Goal: Transaction & Acquisition: Book appointment/travel/reservation

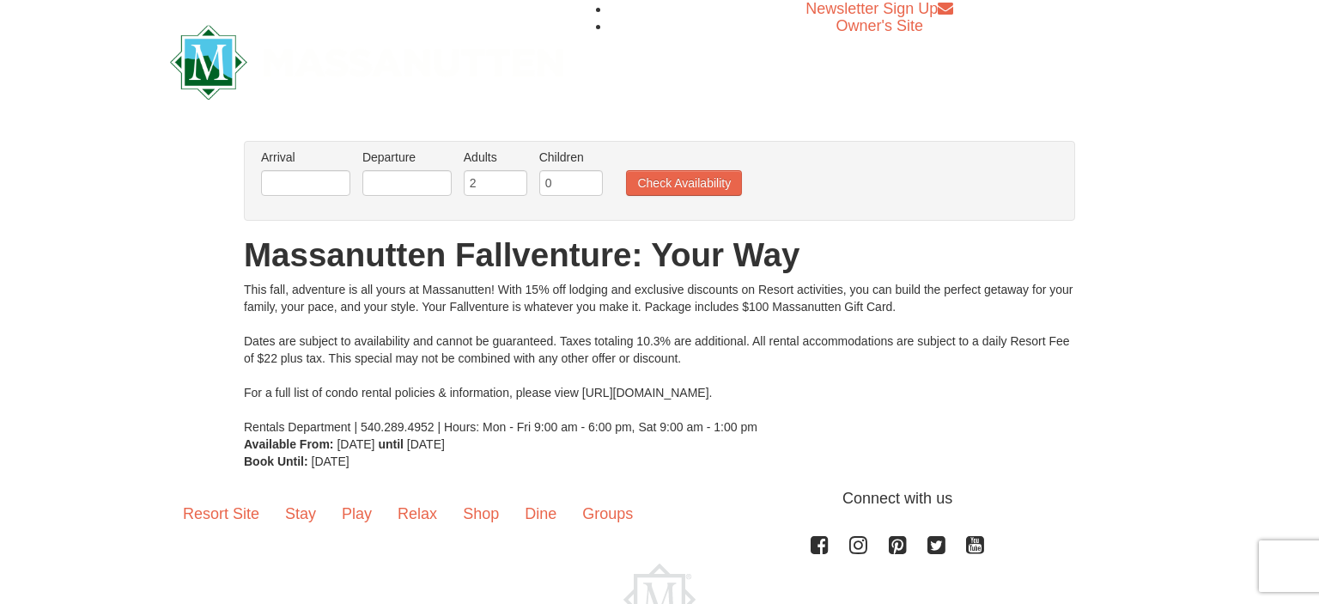
scroll to position [49, 0]
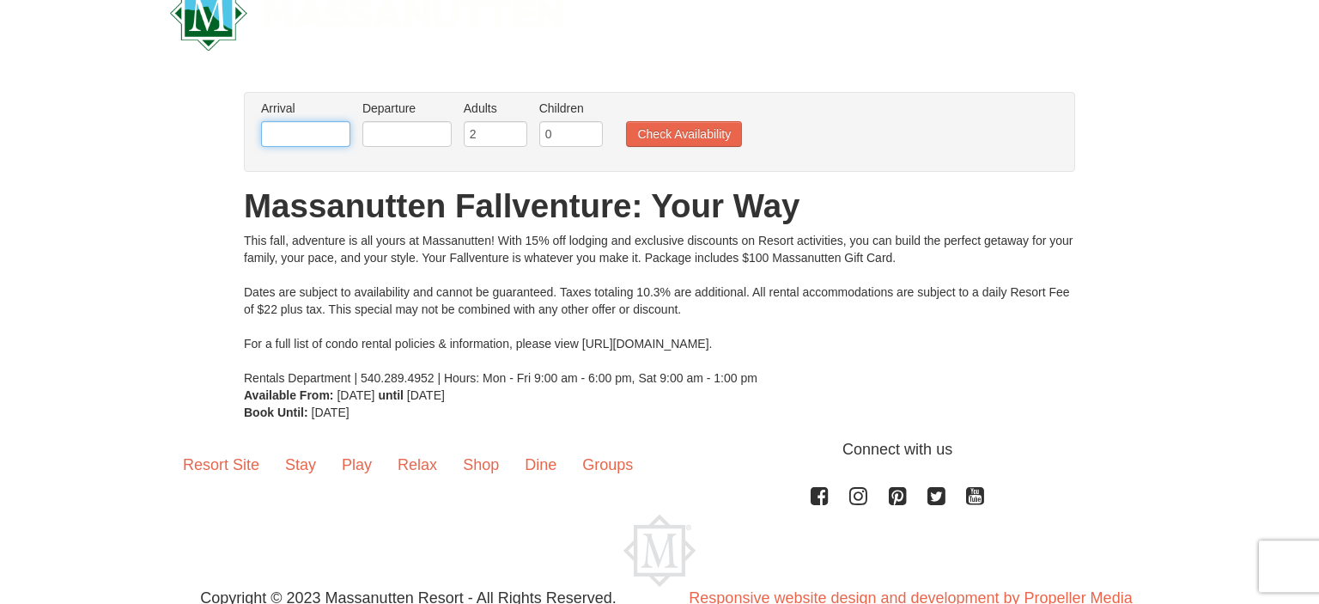
click at [318, 129] on input "text" at bounding box center [305, 134] width 89 height 26
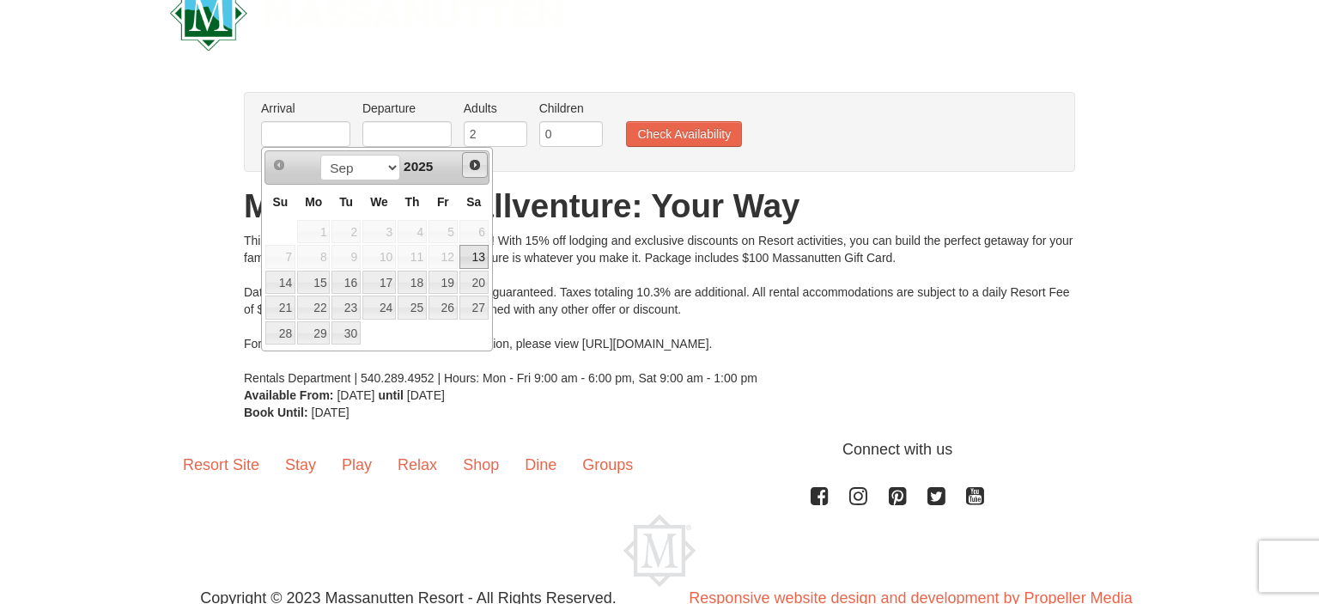
click at [484, 170] on link "Next" at bounding box center [475, 165] width 26 height 26
click at [480, 252] on link "11" at bounding box center [473, 257] width 29 height 24
type input "[DATE]"
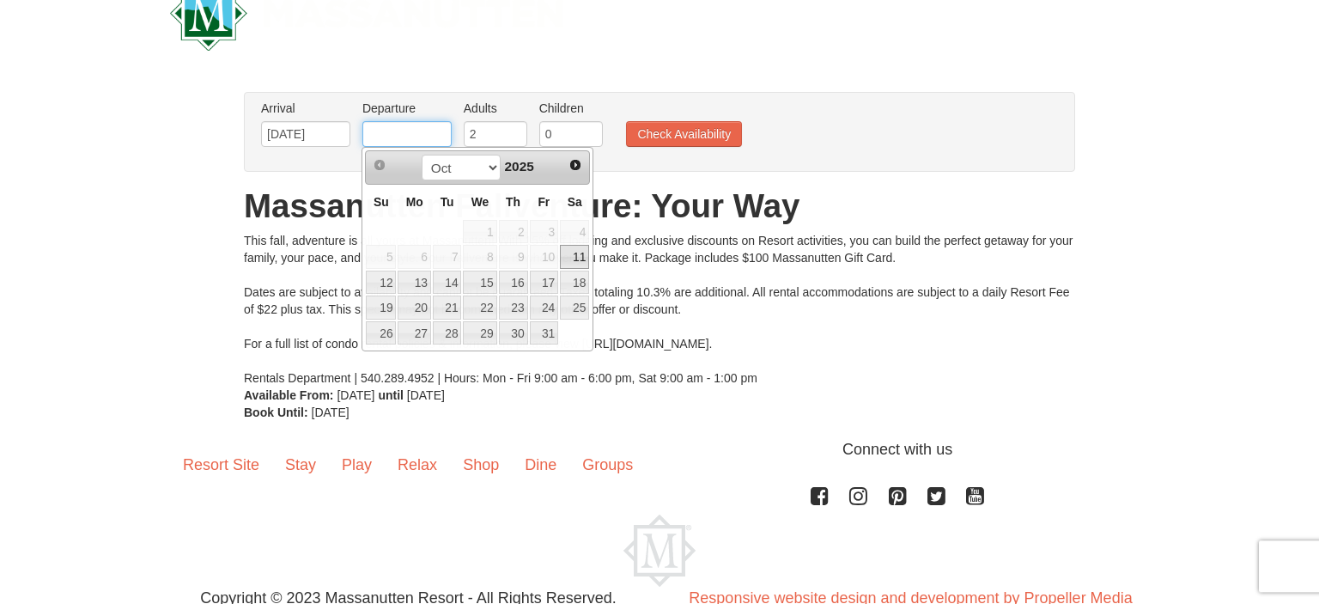
click at [423, 131] on input "text" at bounding box center [406, 134] width 89 height 26
click at [378, 286] on link "12" at bounding box center [381, 283] width 30 height 24
type input "[DATE]"
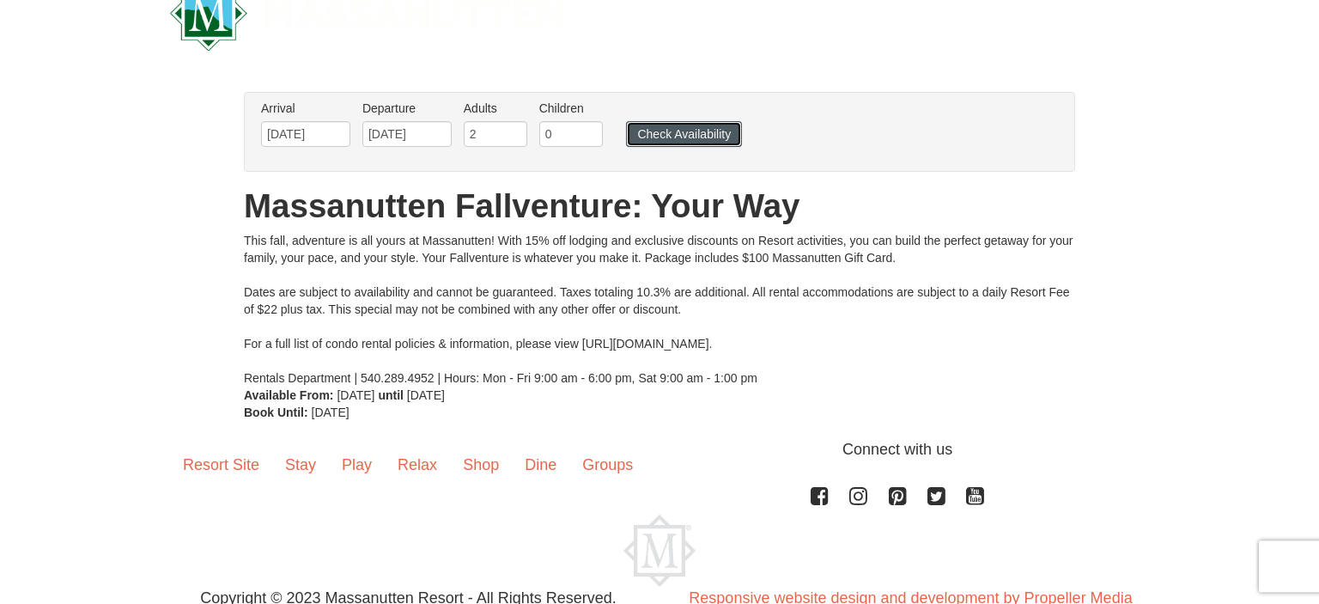
click at [657, 131] on button "Check Availability" at bounding box center [684, 134] width 116 height 26
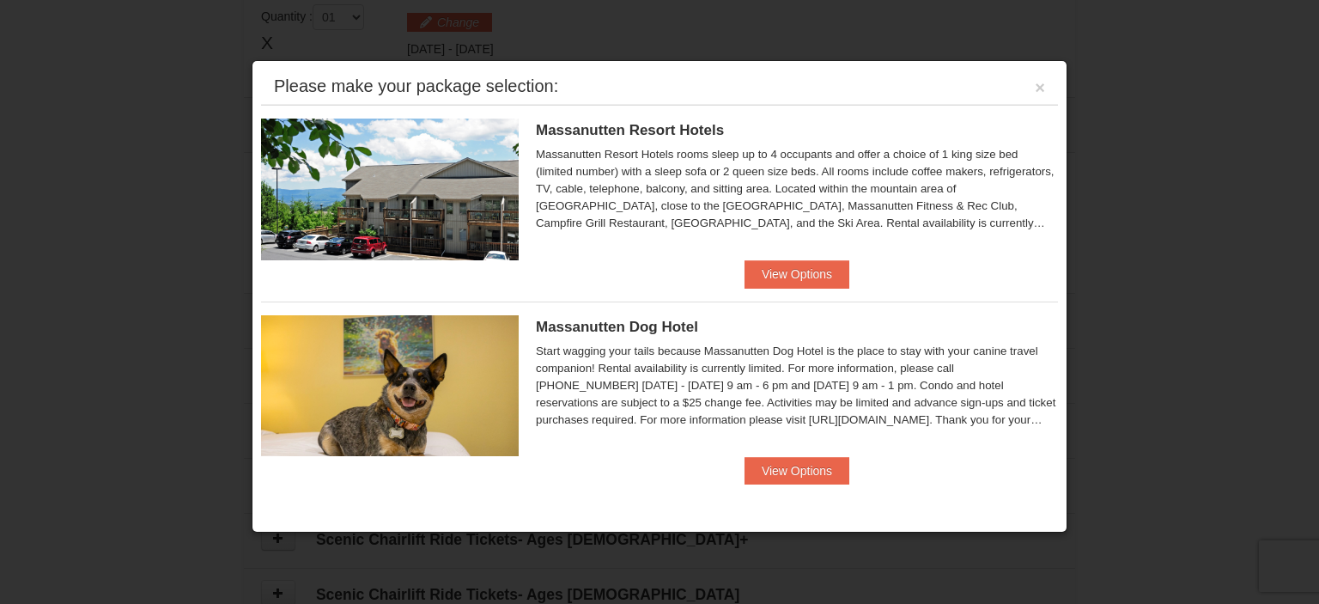
scroll to position [525, 0]
click at [796, 276] on button "View Options" at bounding box center [797, 273] width 105 height 27
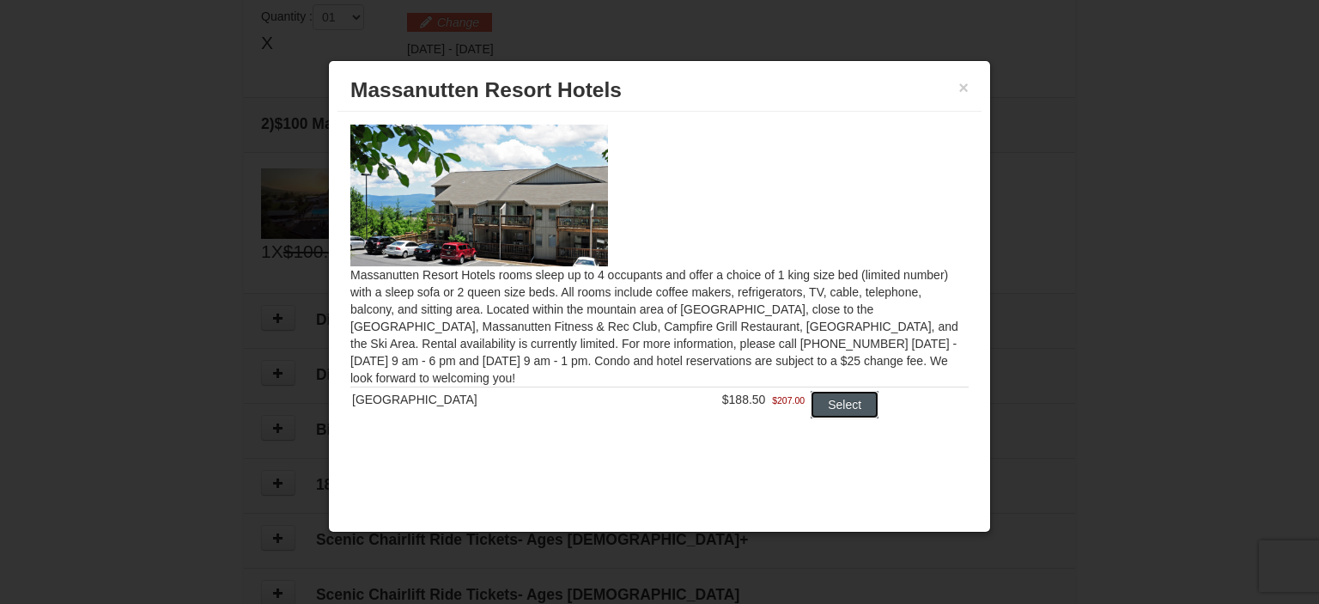
click at [837, 409] on button "Select" at bounding box center [845, 404] width 68 height 27
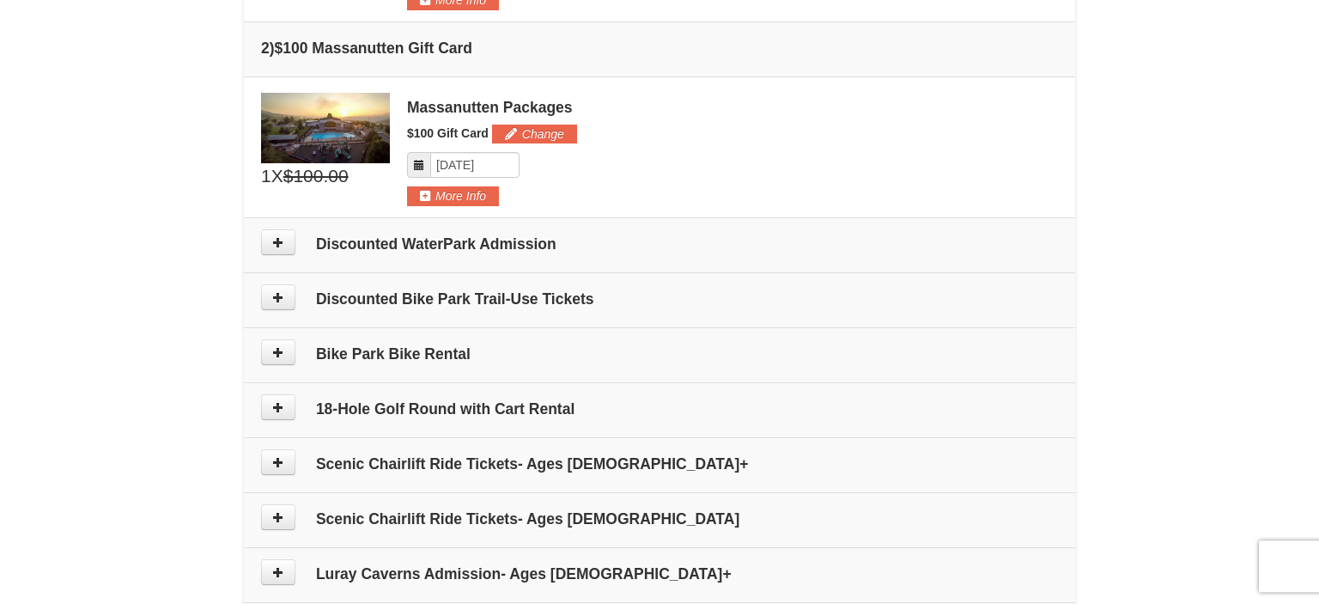
scroll to position [666, 0]
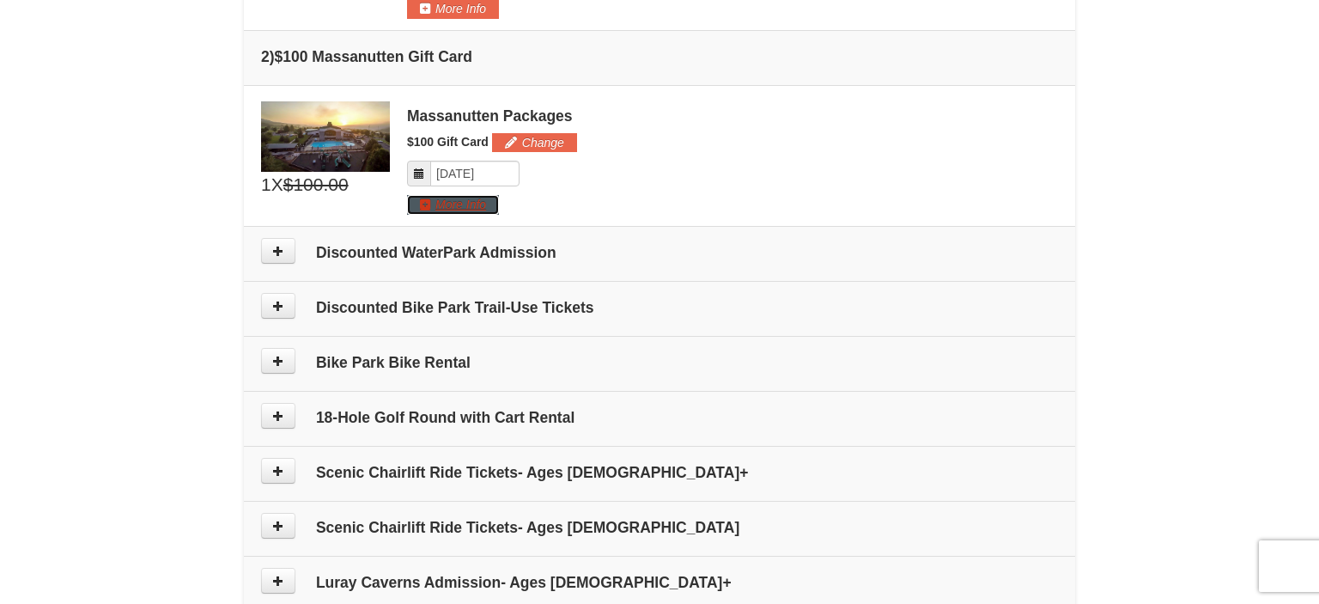
click at [444, 195] on button "More Info" at bounding box center [453, 204] width 92 height 19
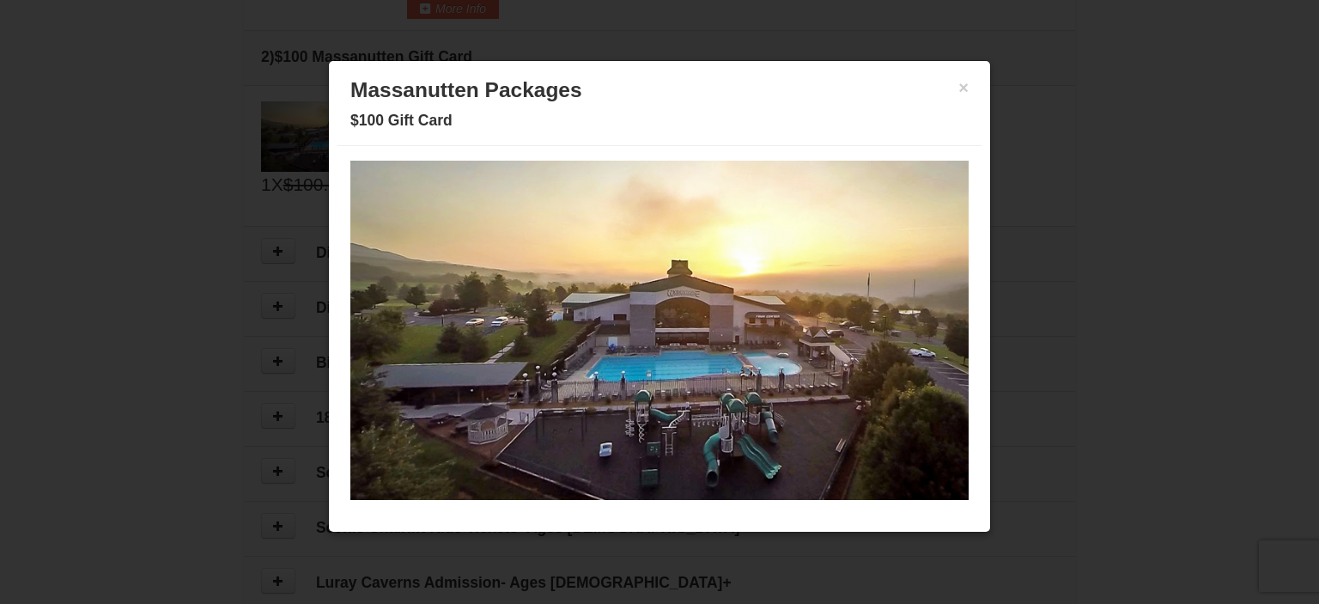
scroll to position [0, 0]
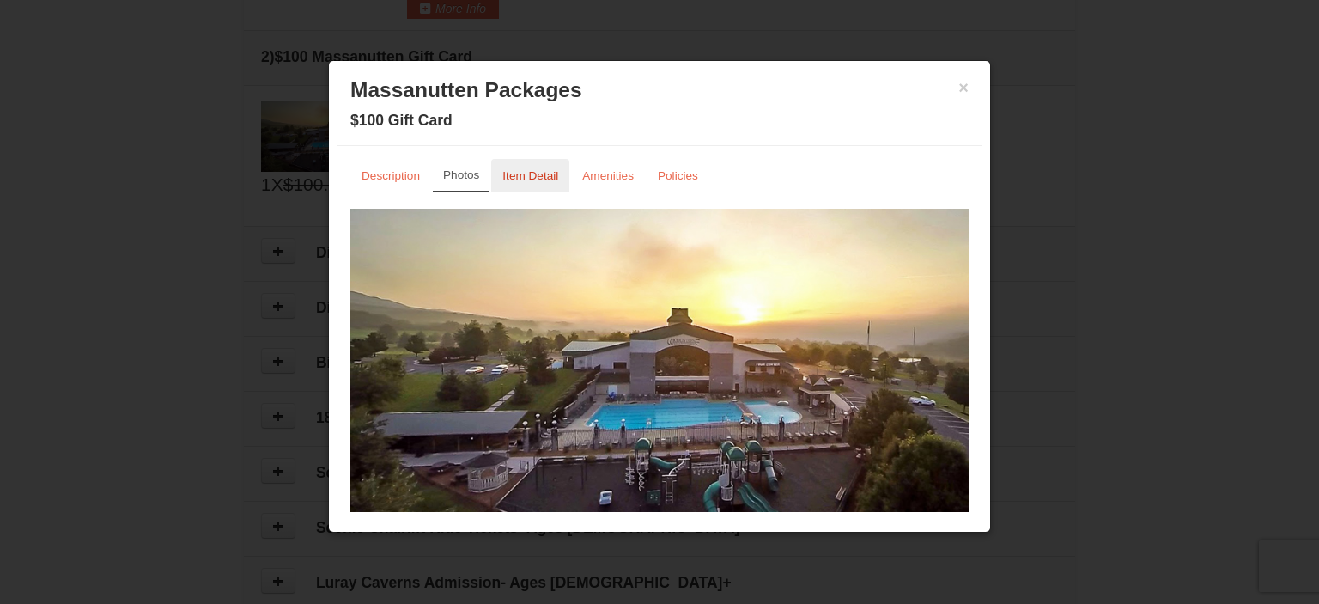
click at [541, 165] on link "Item Detail" at bounding box center [530, 175] width 78 height 33
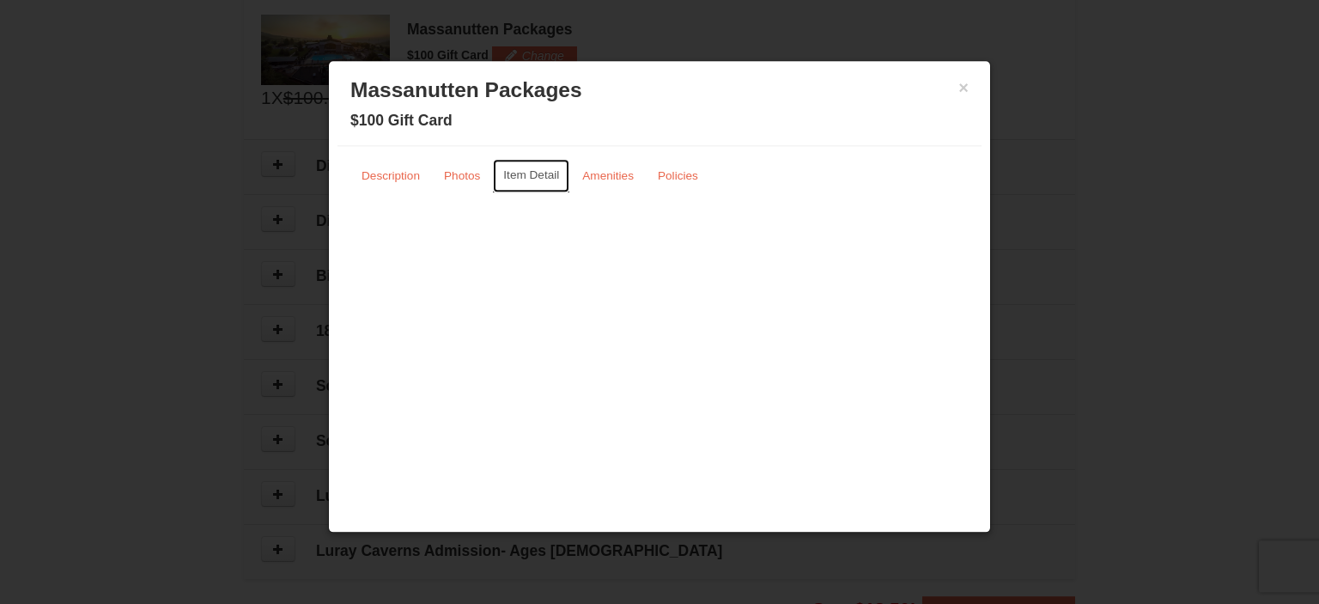
scroll to position [743, 0]
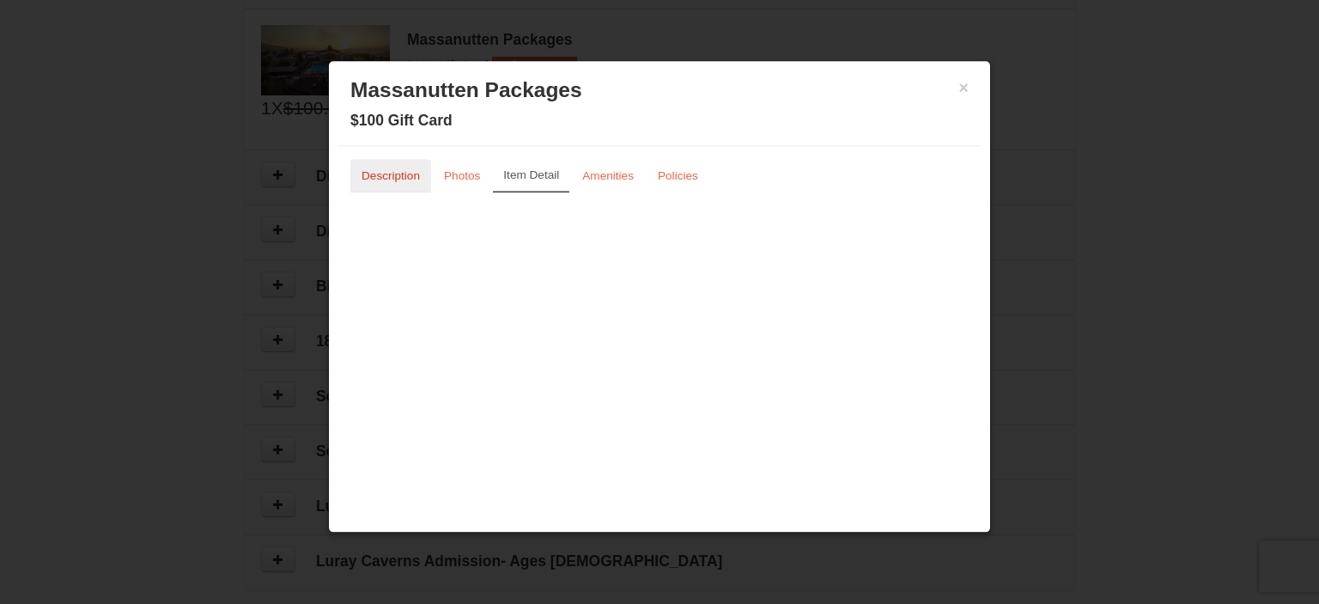
click at [406, 162] on link "Description" at bounding box center [390, 175] width 81 height 33
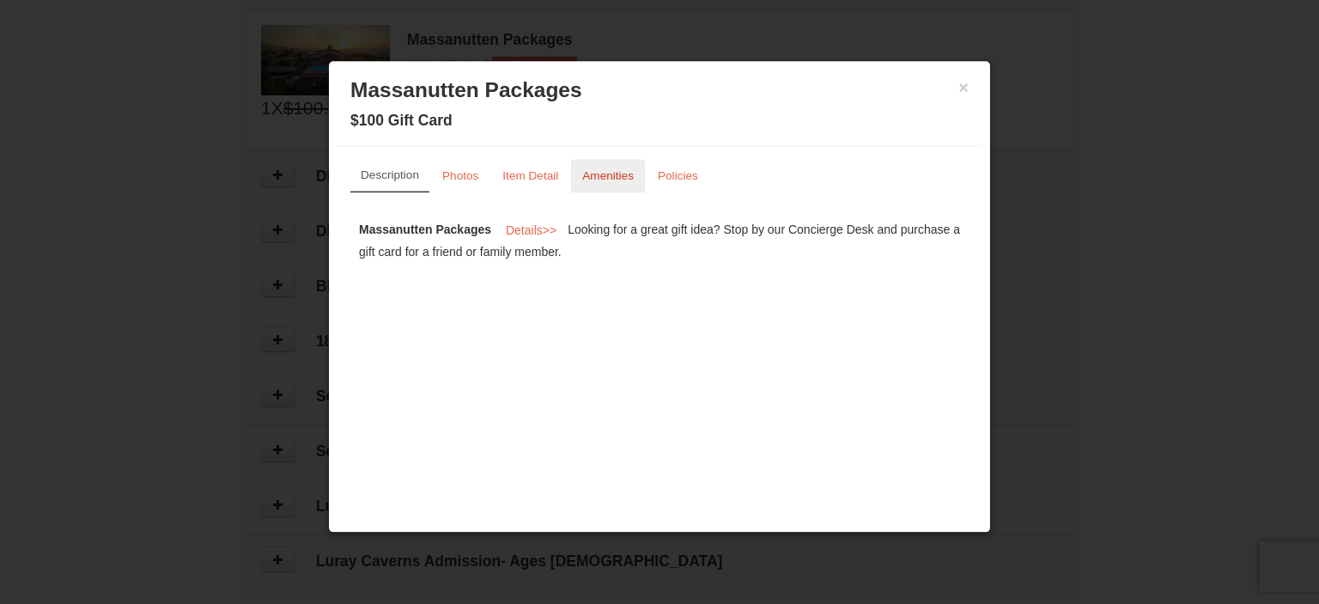
click at [591, 177] on small "Amenities" at bounding box center [608, 175] width 52 height 13
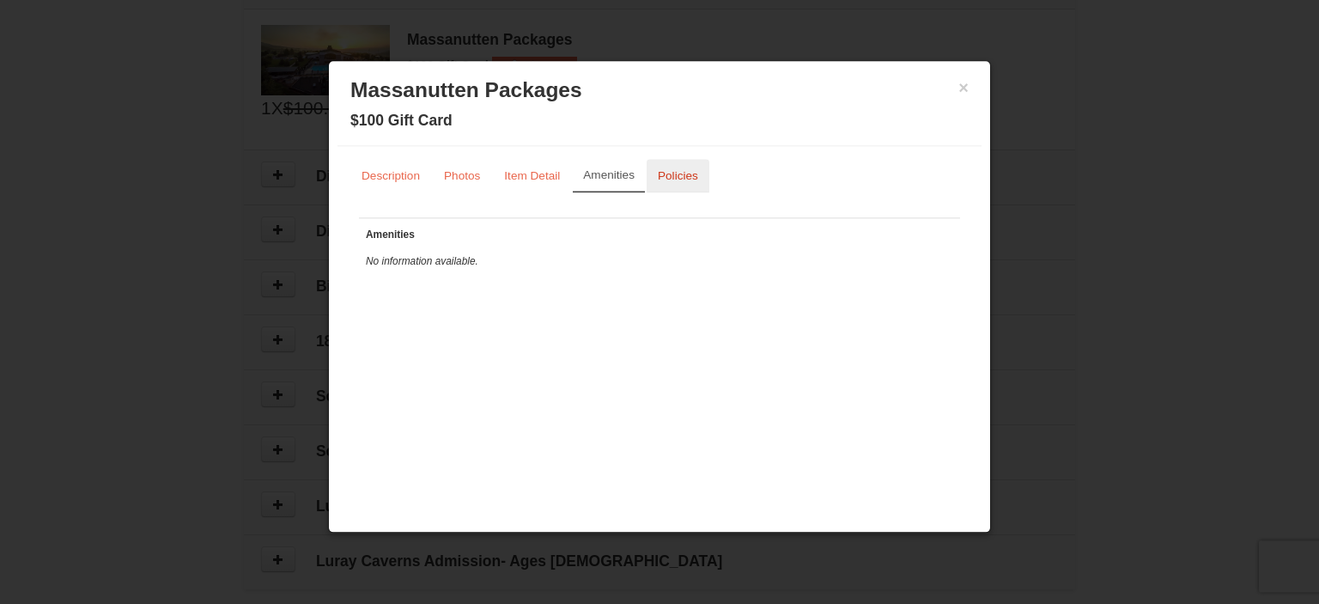
click at [693, 165] on link "Policies" at bounding box center [678, 175] width 63 height 33
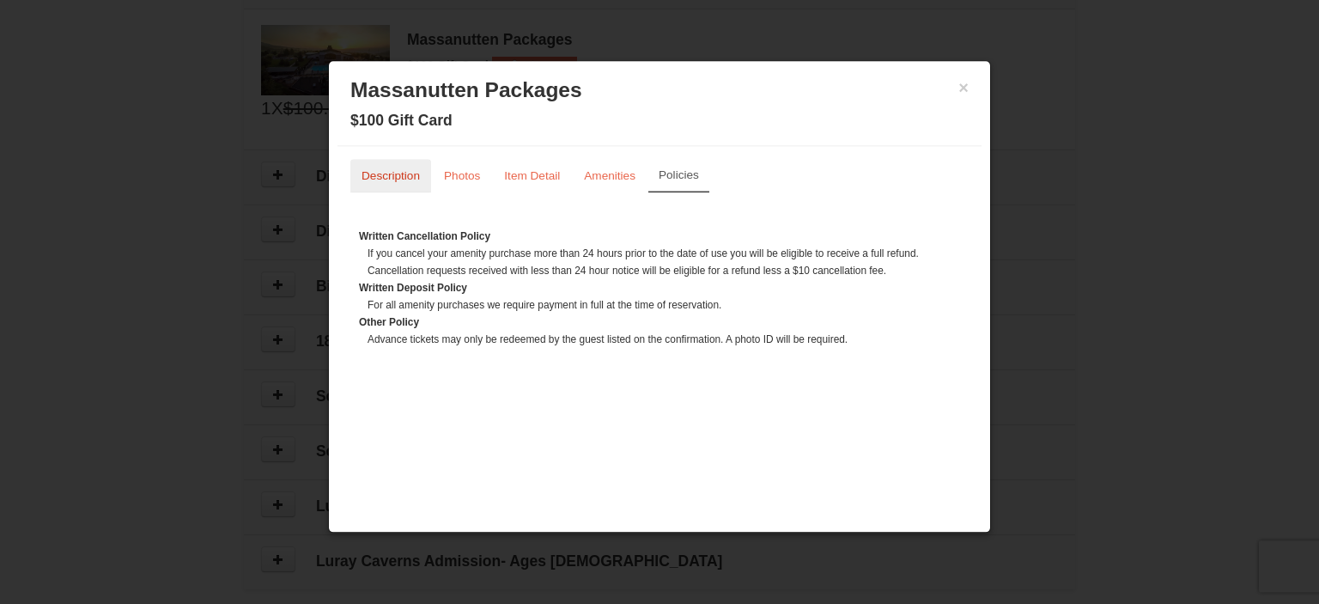
click at [390, 183] on link "Description" at bounding box center [390, 175] width 81 height 33
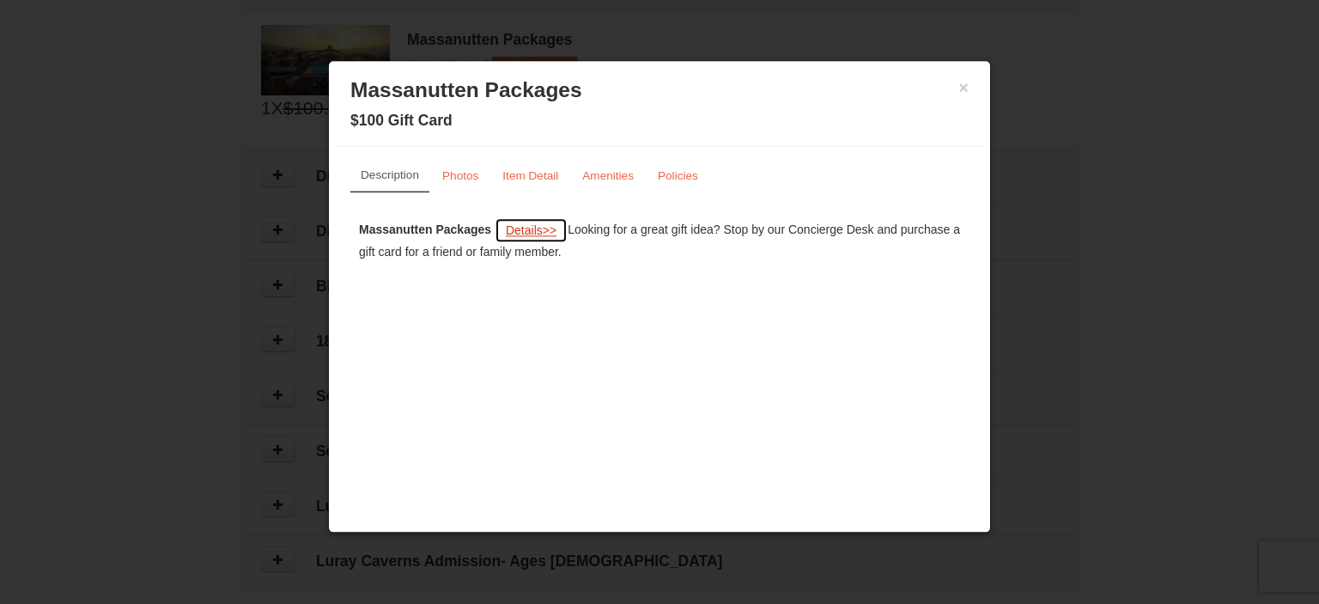
click at [521, 237] on button "Details >>" at bounding box center [531, 230] width 73 height 26
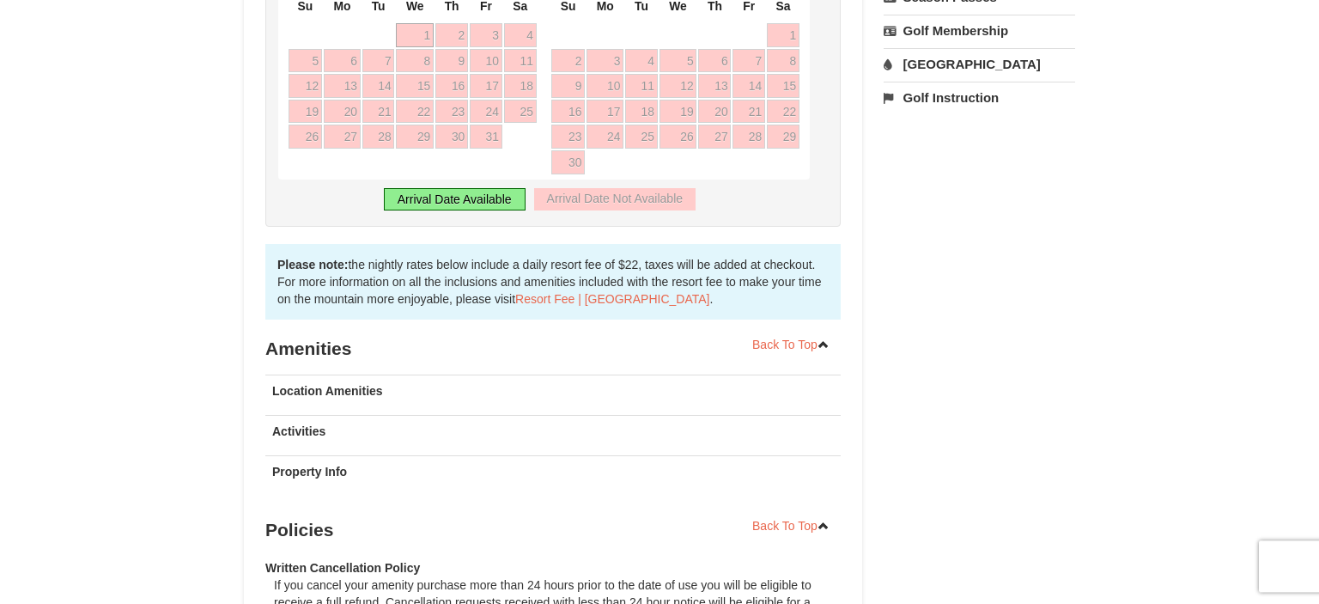
scroll to position [701, 0]
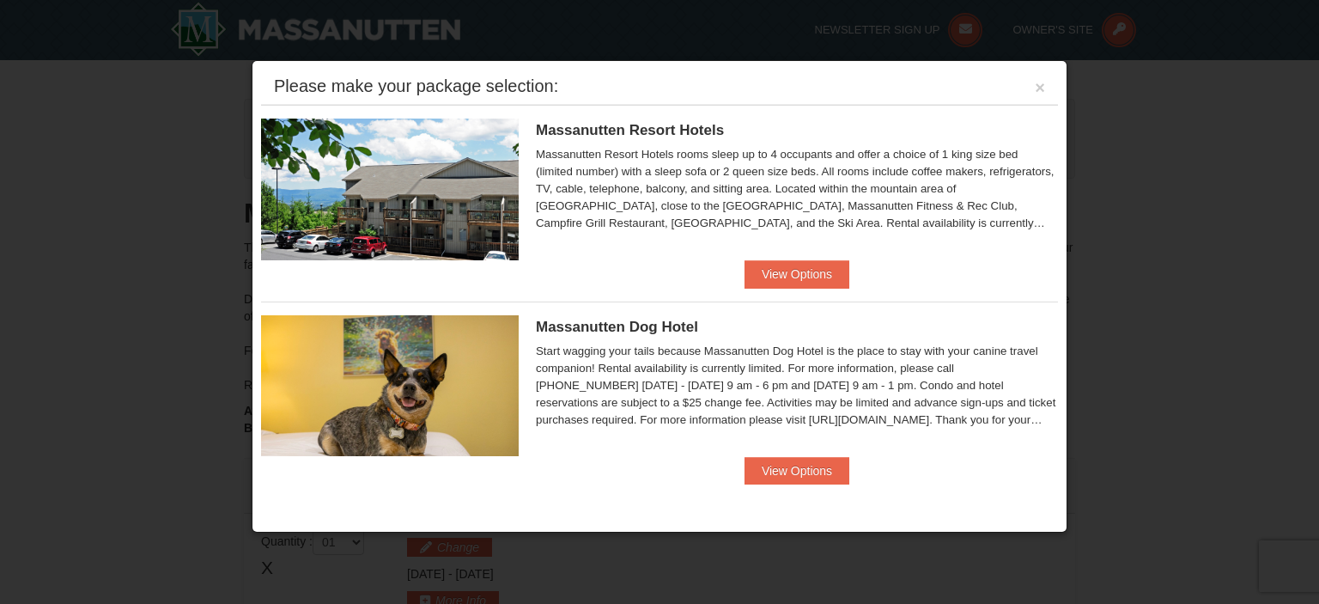
scroll to position [524, 0]
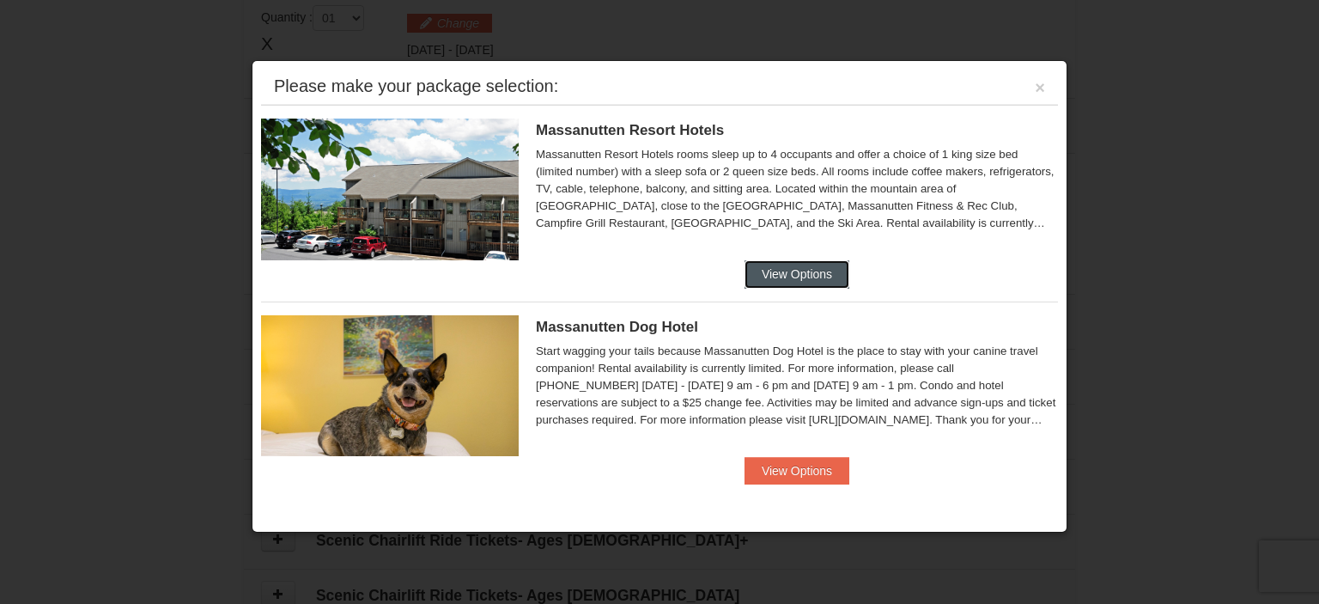
click at [800, 288] on button "View Options" at bounding box center [797, 273] width 105 height 27
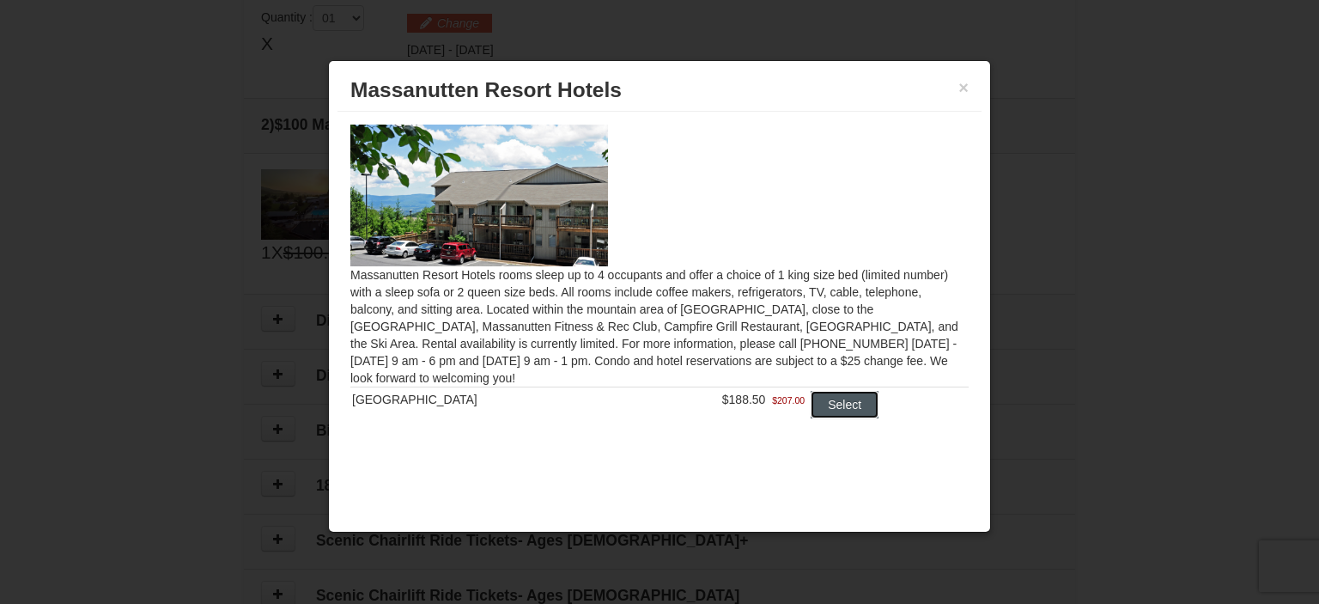
click at [832, 404] on button "Select" at bounding box center [845, 404] width 68 height 27
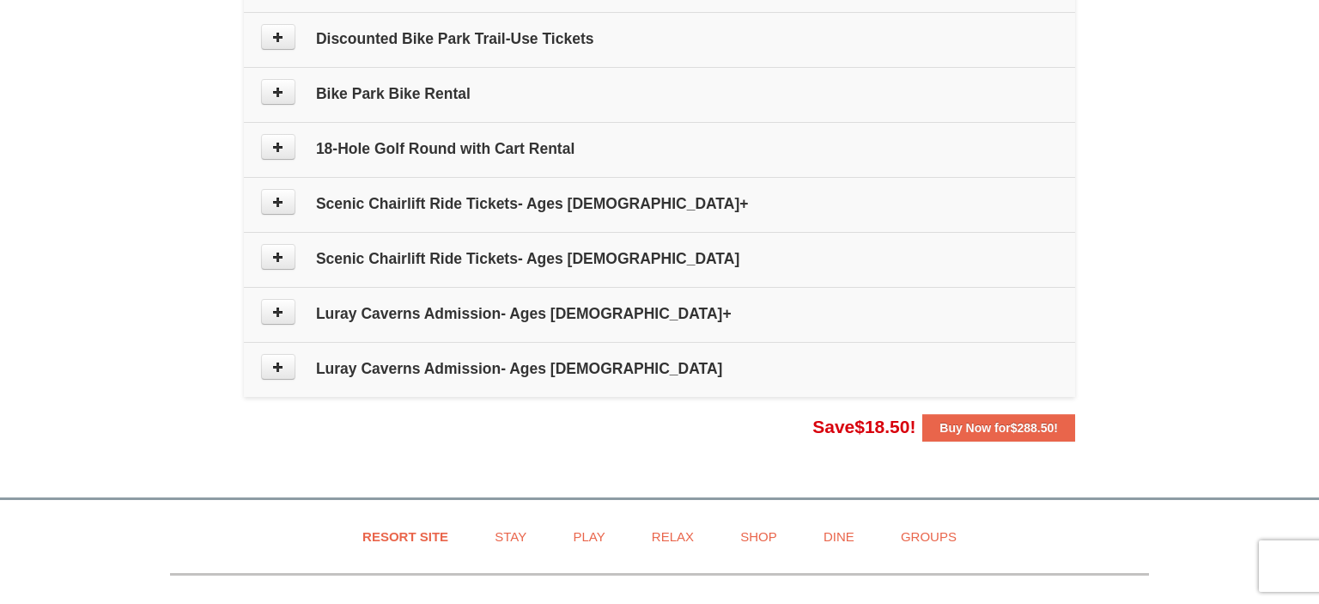
scroll to position [936, 0]
click at [995, 432] on button "Buy Now for $288.50 !" at bounding box center [998, 426] width 153 height 27
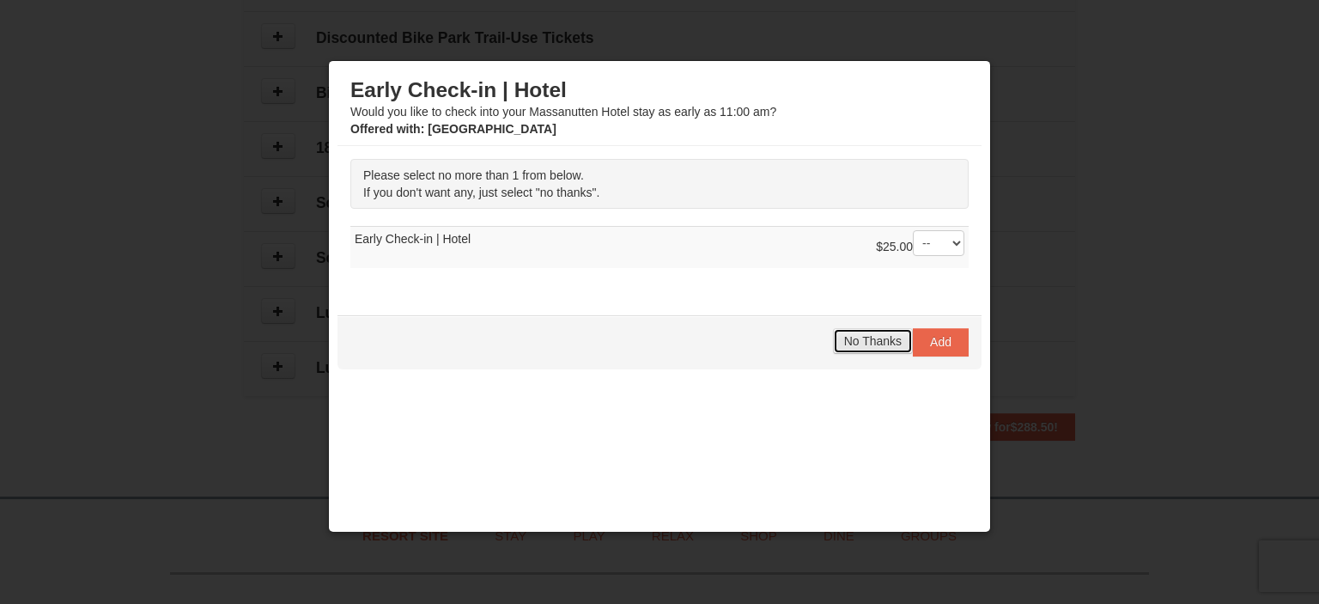
click at [886, 347] on button "No Thanks" at bounding box center [873, 341] width 80 height 26
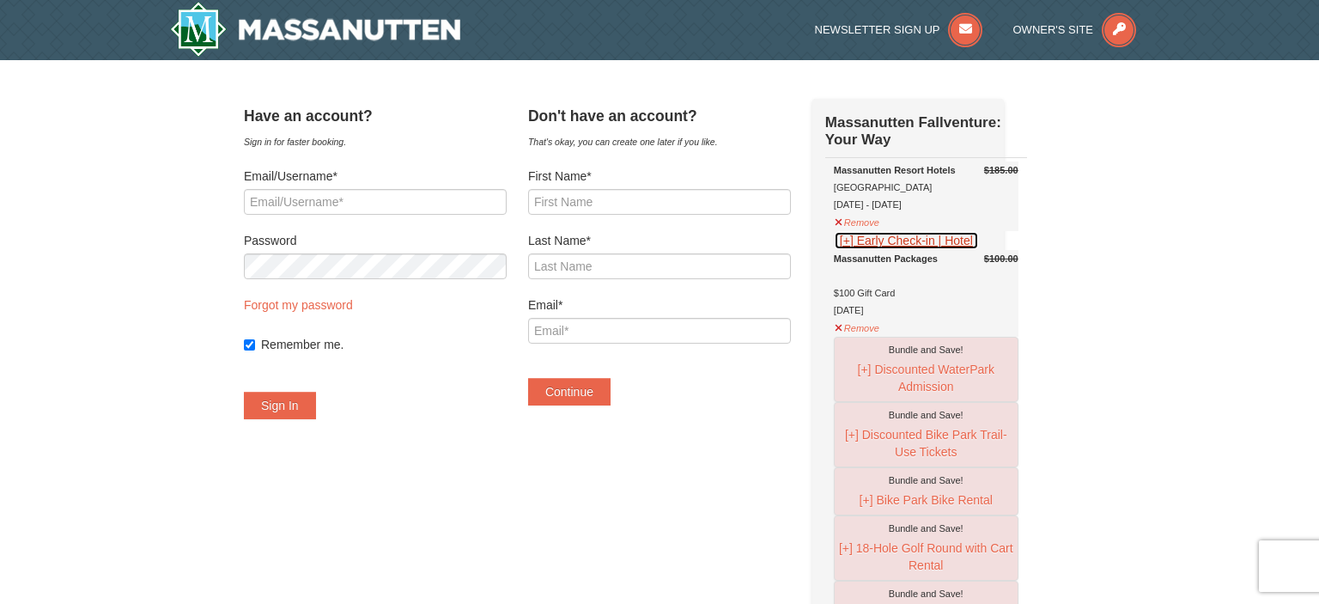
click at [867, 250] on button "[+] Early Check-in | Hotel" at bounding box center [906, 240] width 145 height 19
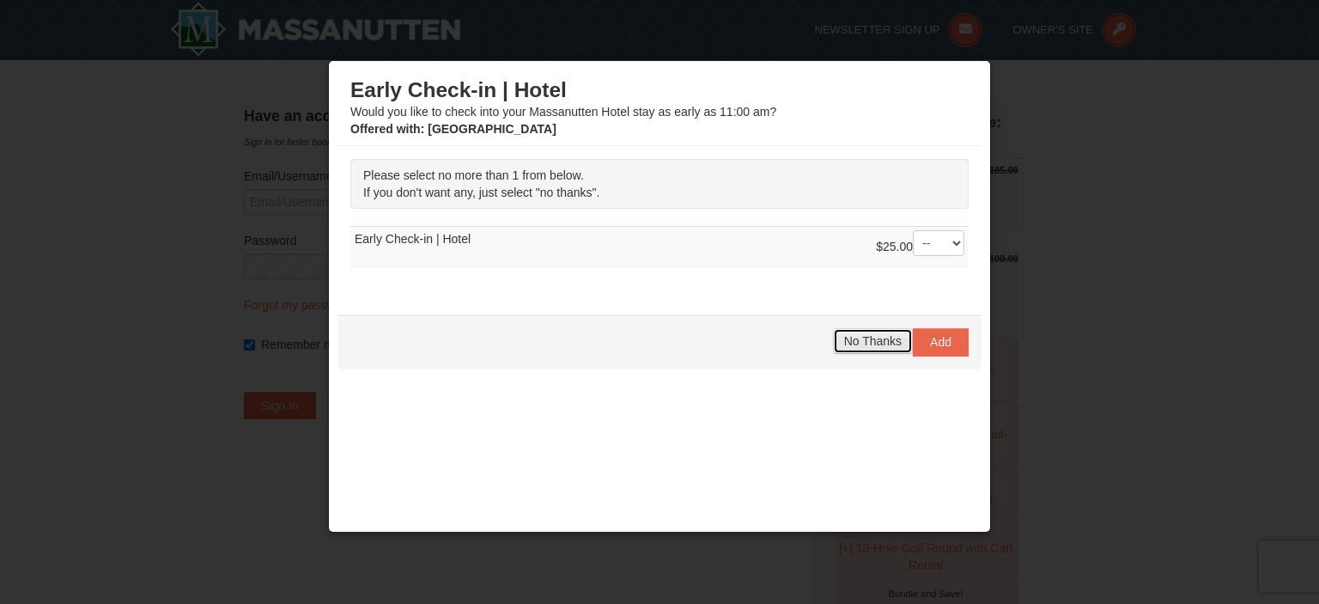
click at [871, 344] on span "No Thanks" at bounding box center [873, 341] width 58 height 14
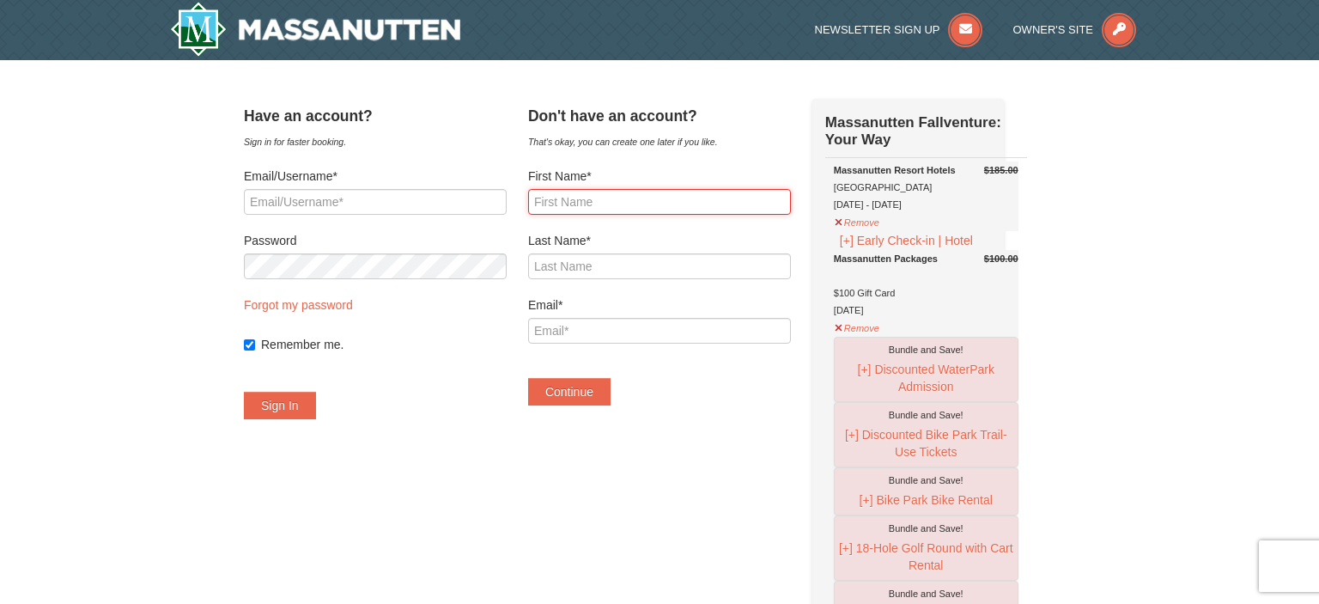
click at [614, 200] on input "First Name*" at bounding box center [659, 202] width 263 height 26
type input "Krystal"
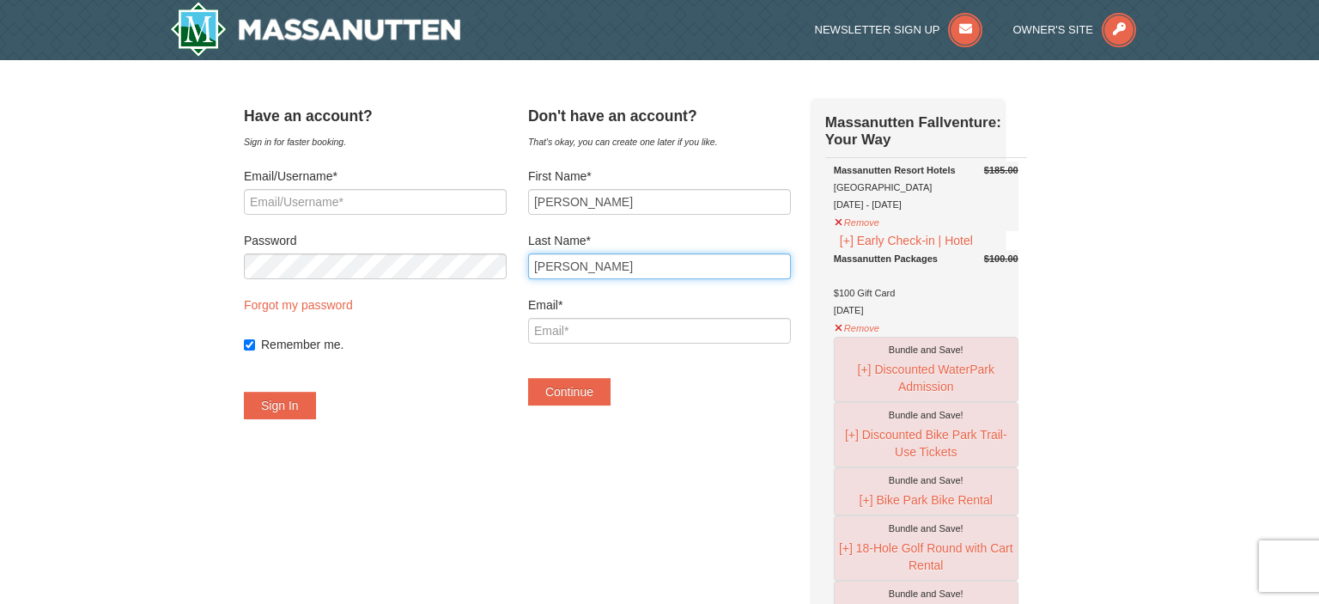
type input "Wolff"
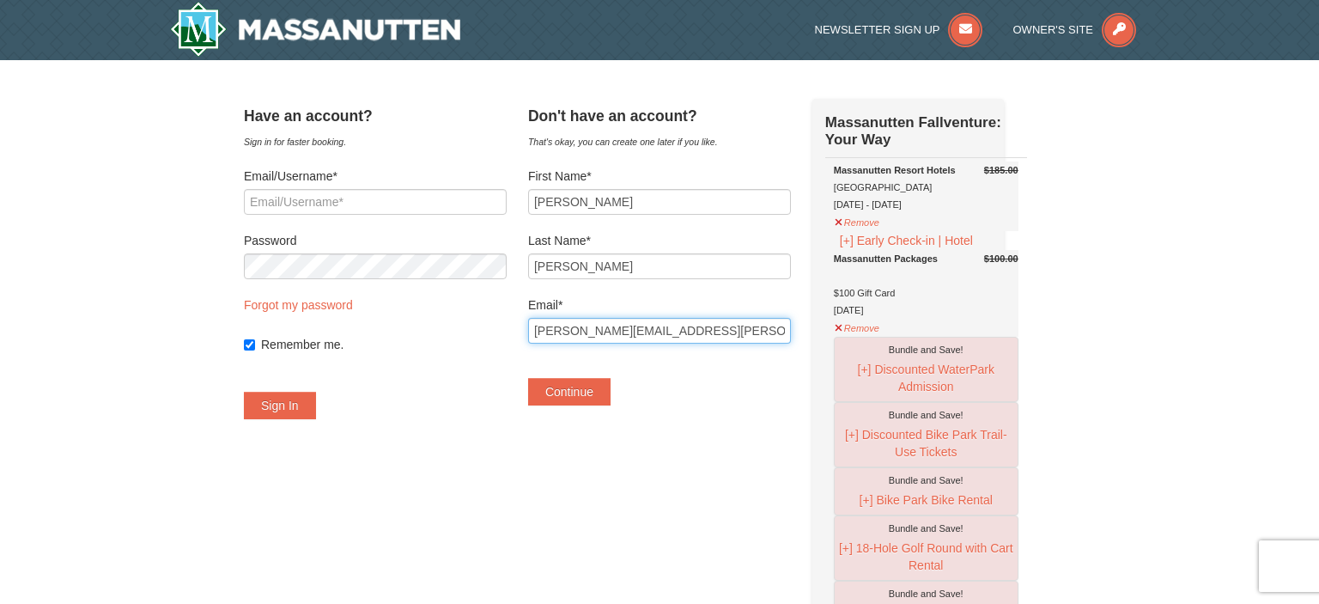
type input "wolff.krystal@gmail.com"
click at [608, 387] on button "Continue" at bounding box center [569, 391] width 82 height 27
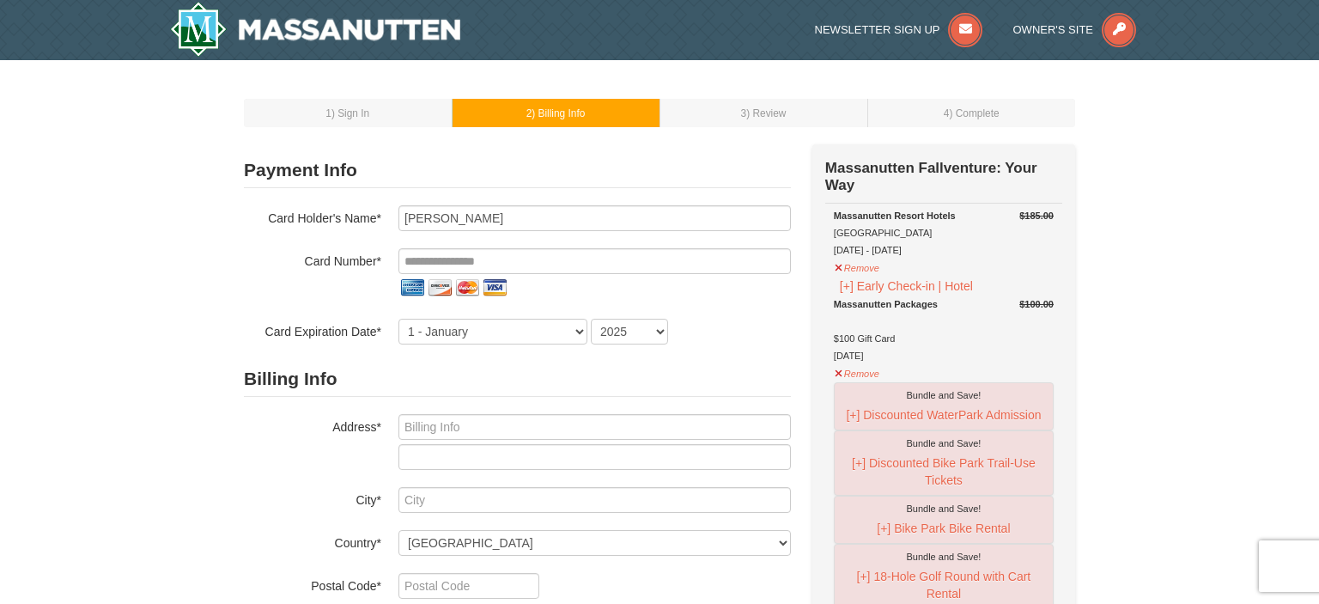
select select "GB"
select select "44"
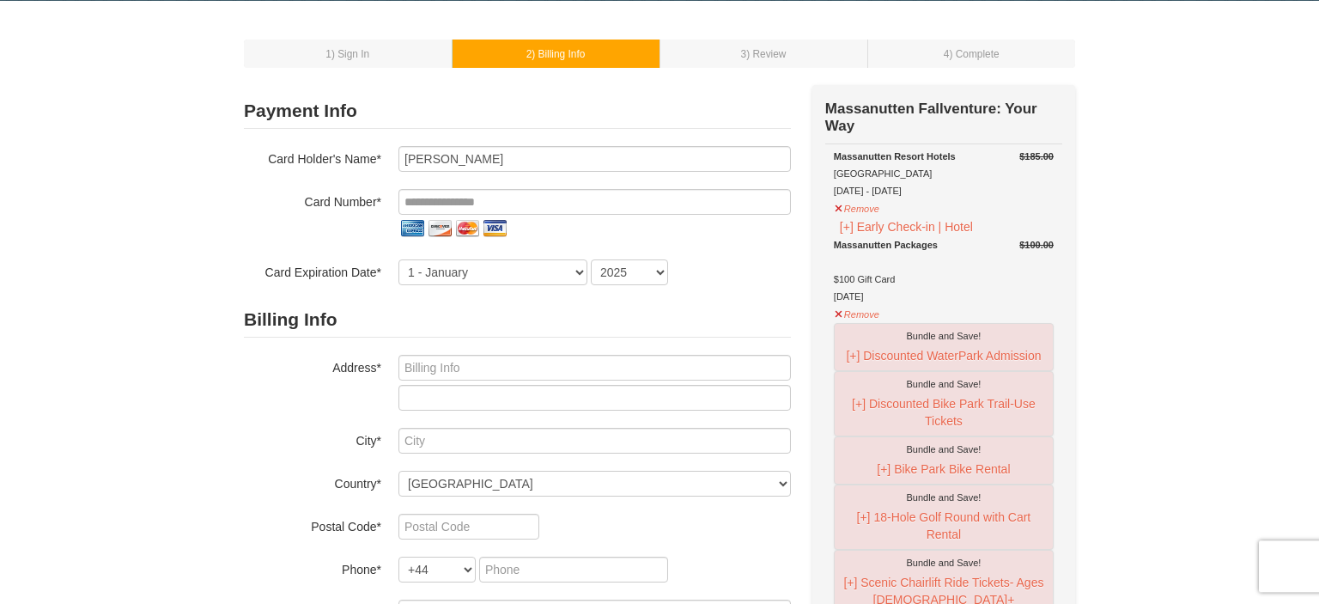
scroll to position [60, 0]
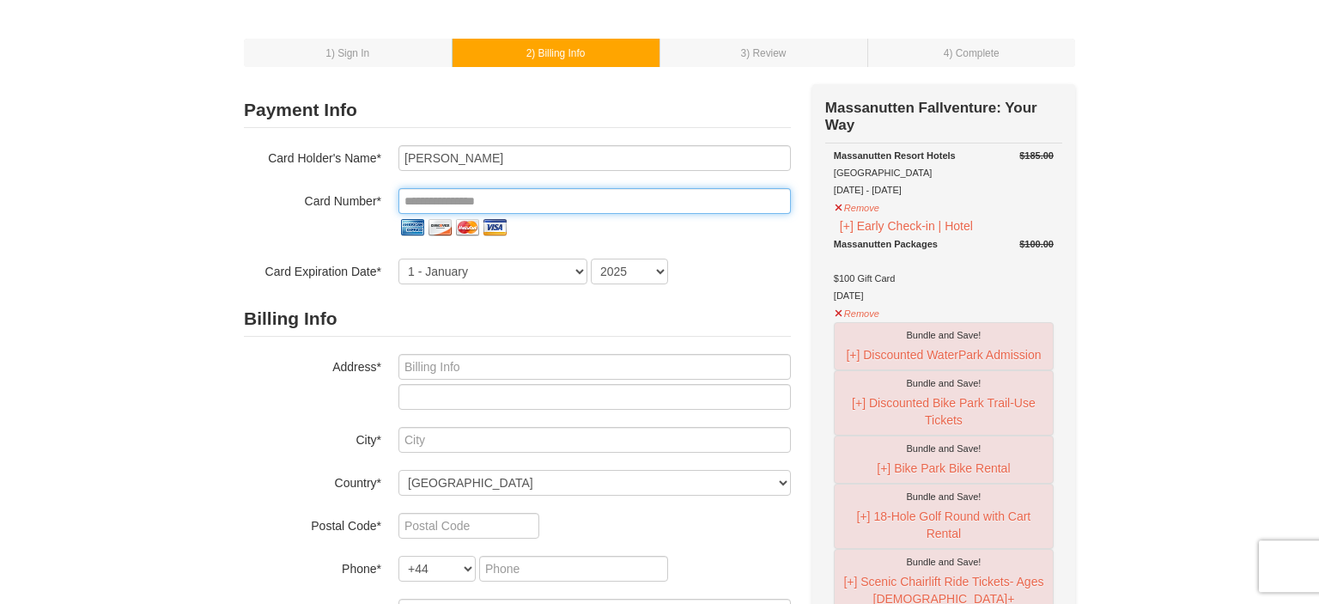
click at [484, 200] on input "tel" at bounding box center [594, 201] width 392 height 26
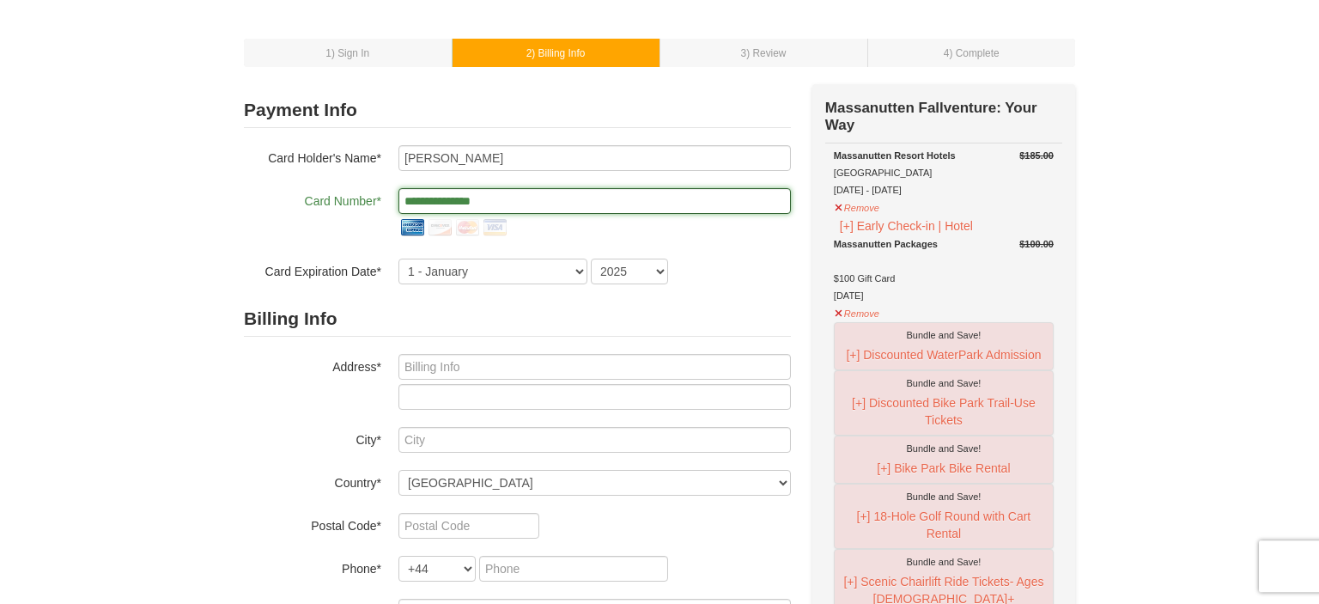
type input "**********"
click at [290, 207] on label "Card Number*" at bounding box center [312, 198] width 137 height 21
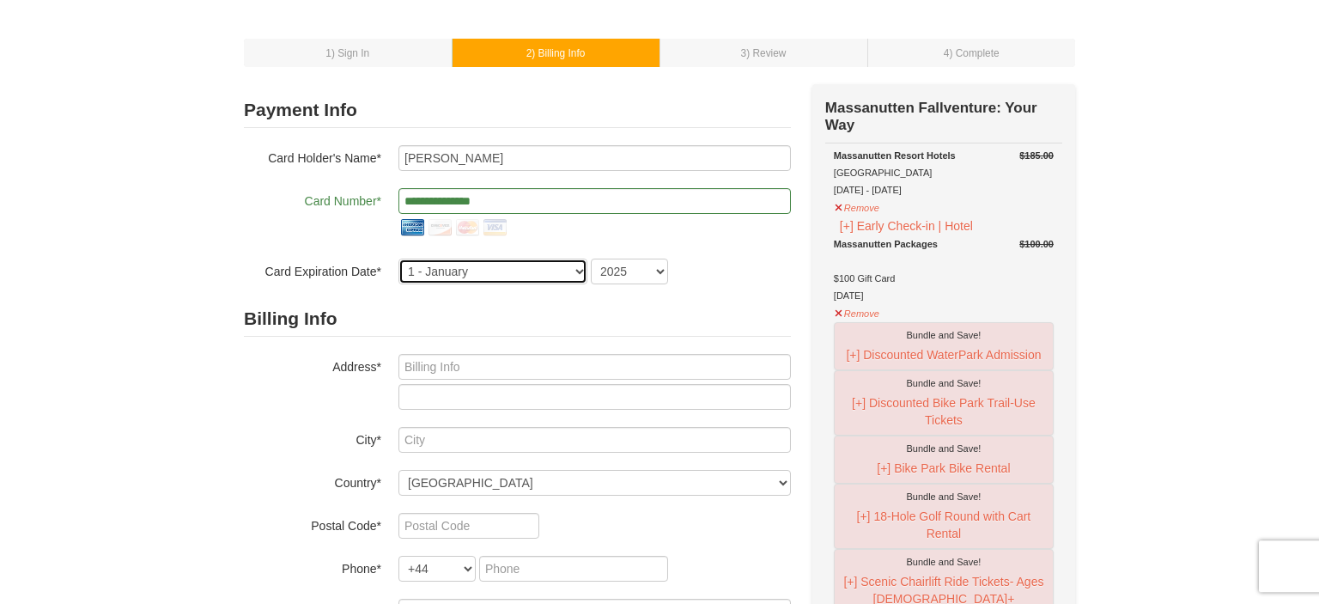
click at [398, 259] on select "1 - January 2 - February 3 - March 4 - April 5 - May 6 - June 7 - July 8 - Augu…" at bounding box center [492, 272] width 189 height 26
select select "5"
click option "5 - May" at bounding box center [0, 0] width 0 height 0
click at [591, 259] on select "2025 2026 2027 2028 2029 2030 2031 2032 2033 2034" at bounding box center [629, 272] width 77 height 26
select select "2029"
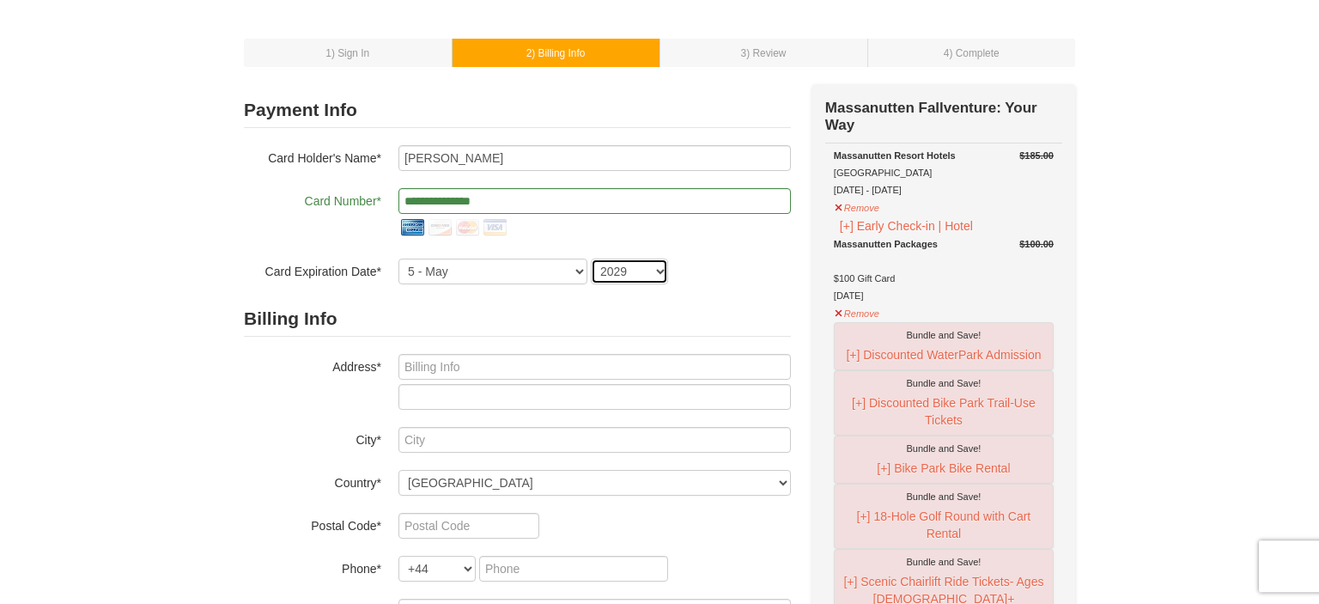
click option "2029" at bounding box center [0, 0] width 0 height 0
click at [519, 353] on div "Billing Info Address* City* Country* ----- Select ------ Afghanistan Åland Isla…" at bounding box center [517, 462] width 547 height 323
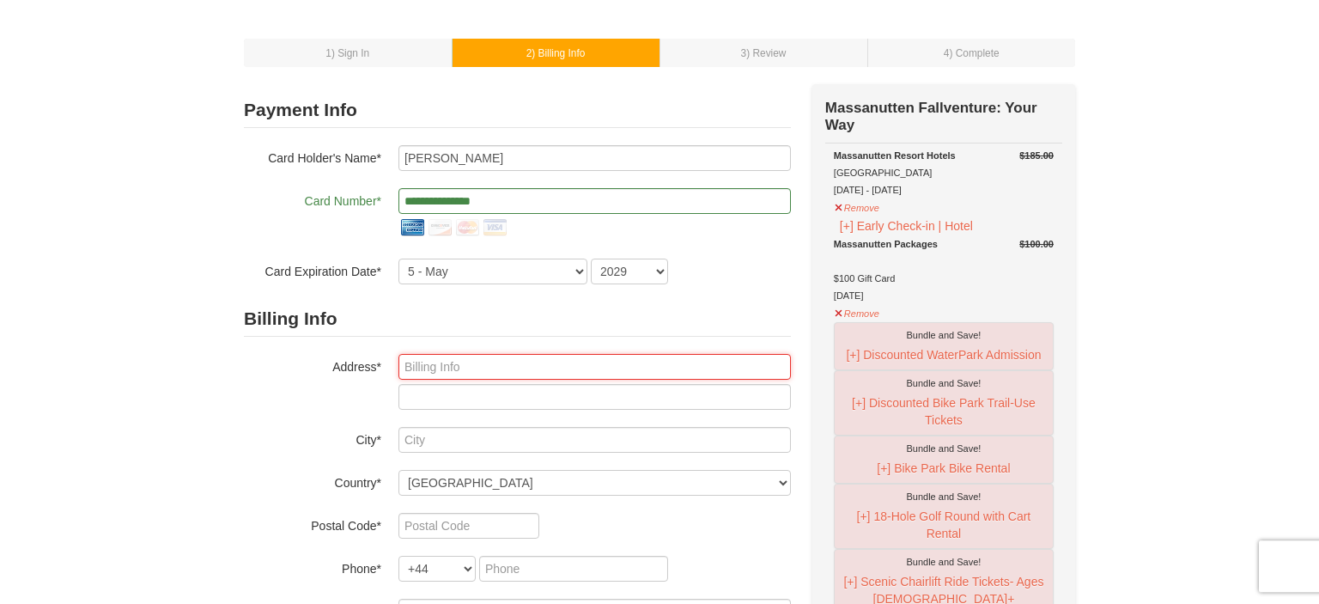
click at [524, 361] on input "text" at bounding box center [594, 367] width 392 height 26
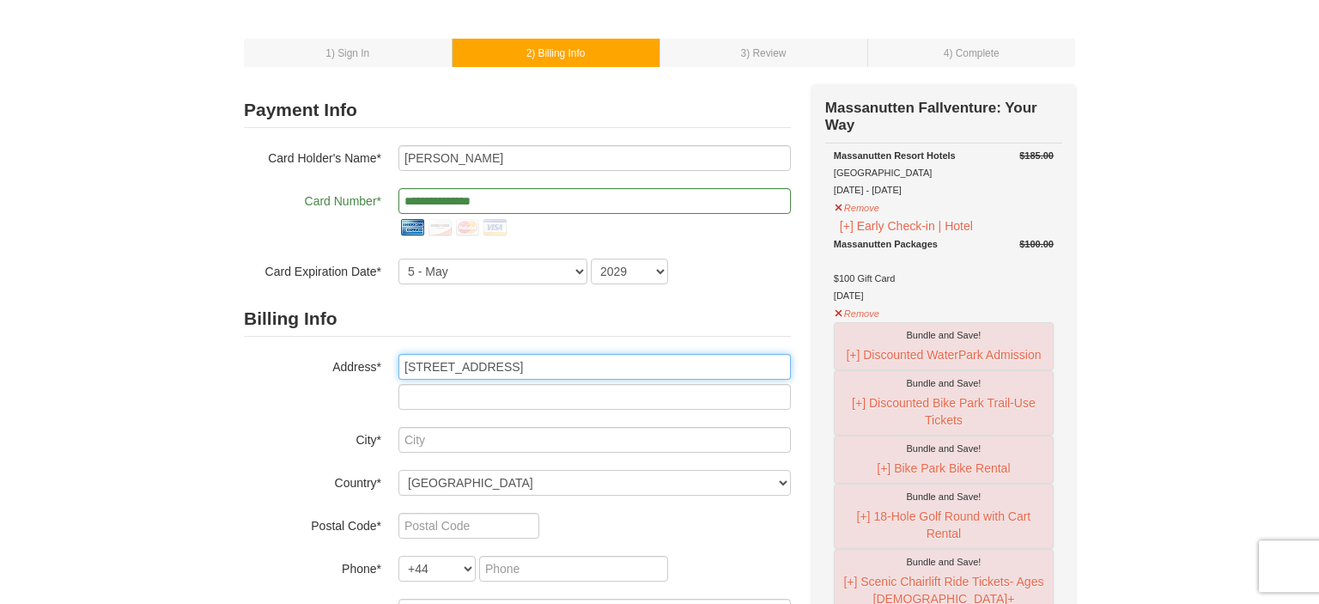
type input "8675 Morwin St"
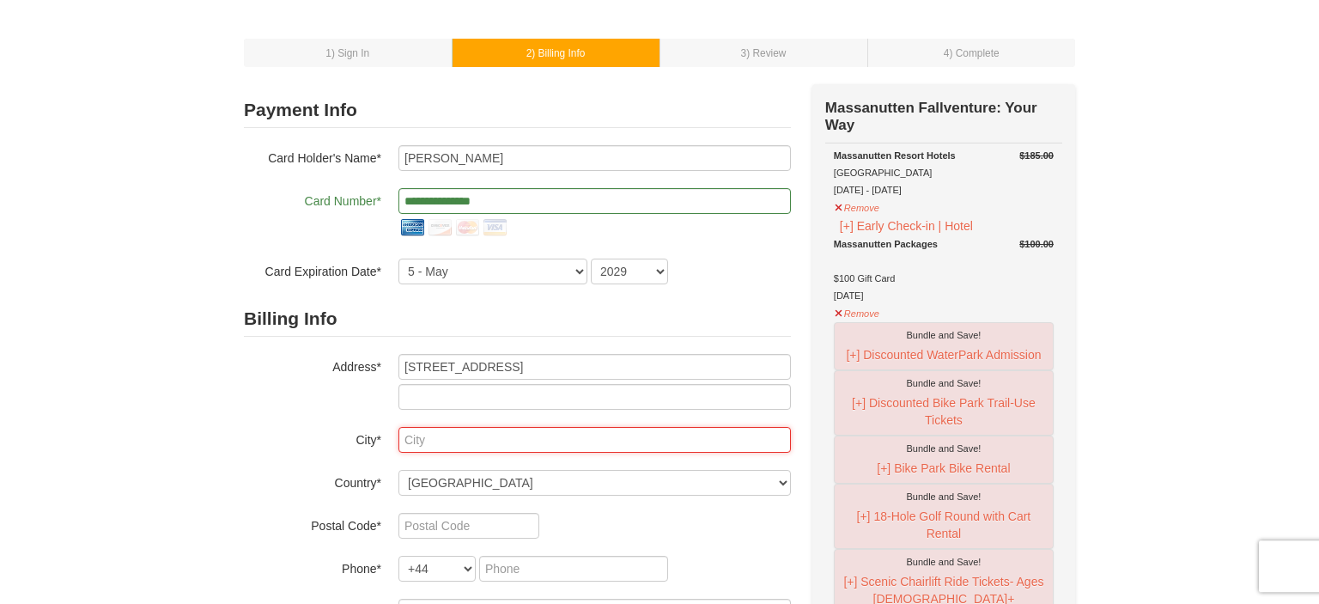
click at [547, 428] on input "text" at bounding box center [594, 440] width 392 height 26
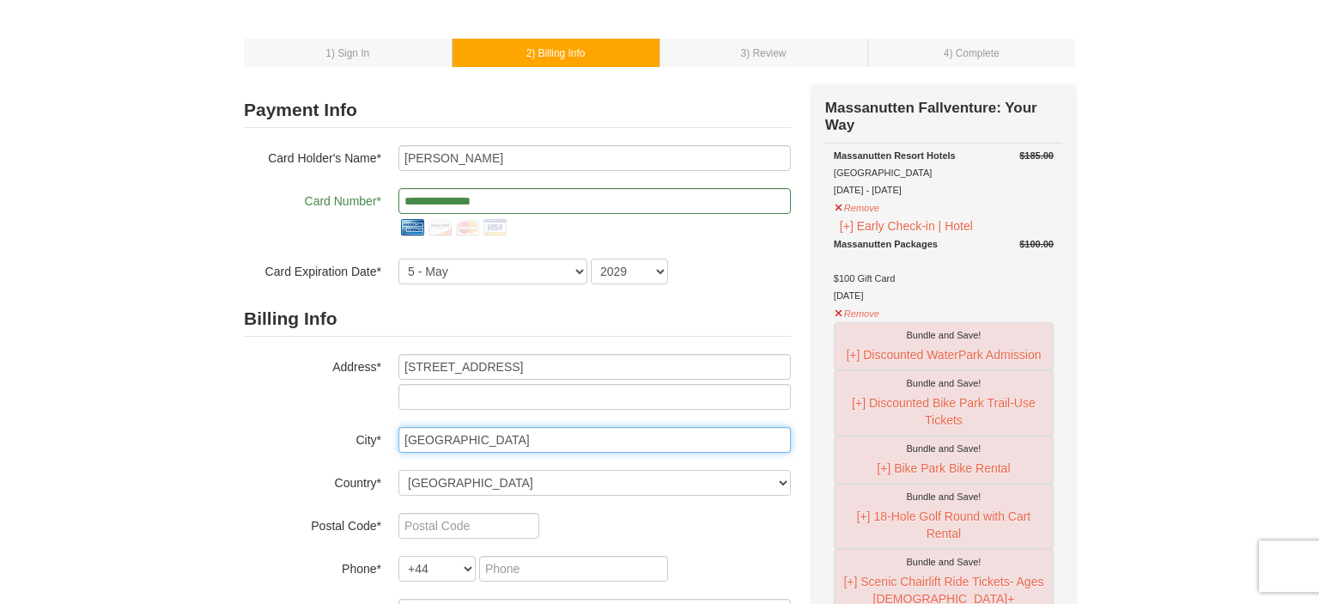
type input "Norfolk"
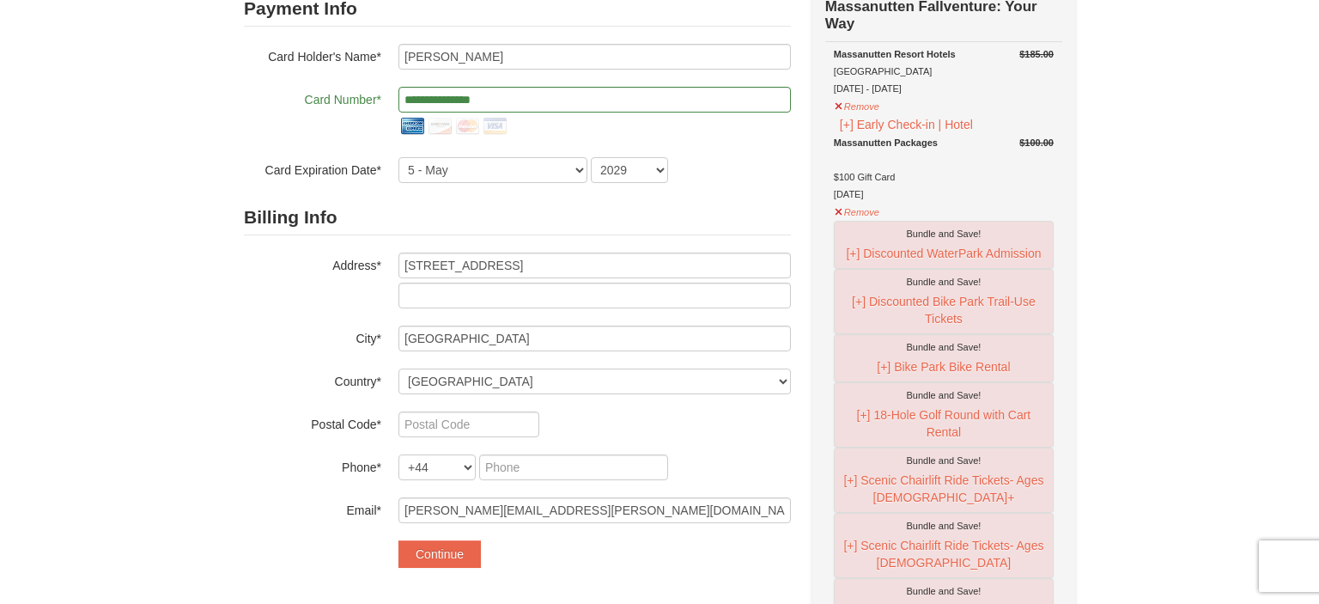
scroll to position [171, 0]
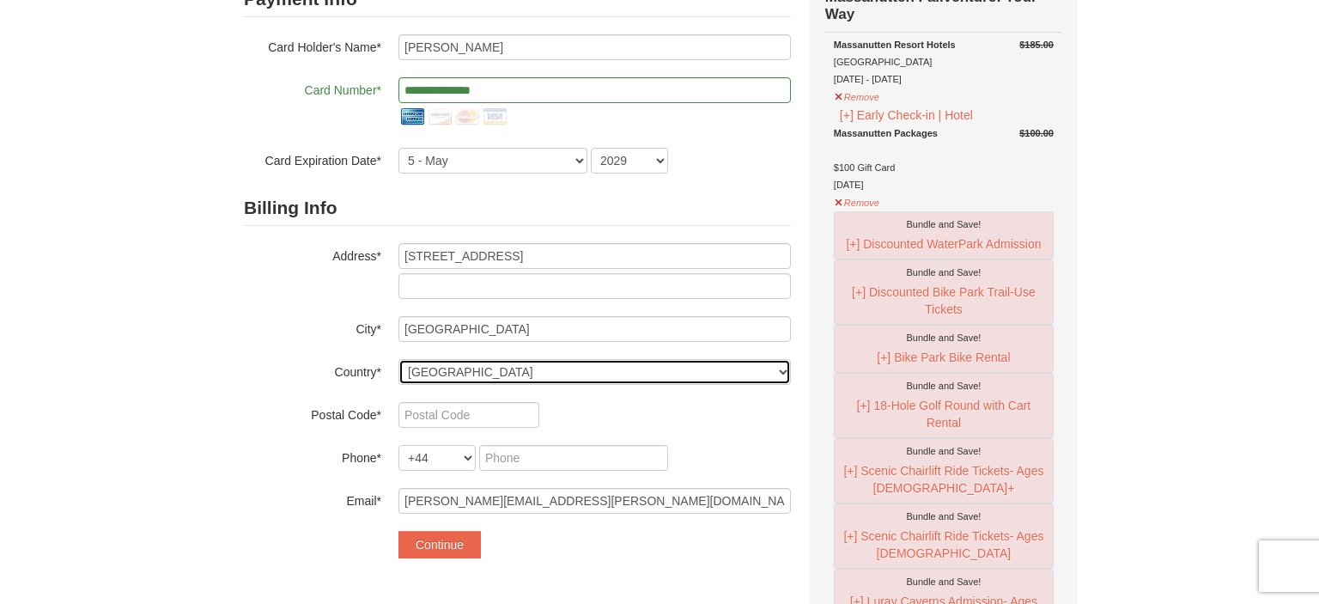
click at [398, 359] on select "----- Select ------ Afghanistan Åland Islands Albania Algeria American Samoa An…" at bounding box center [594, 372] width 392 height 26
select select "US"
click option "United States" at bounding box center [0, 0] width 0 height 0
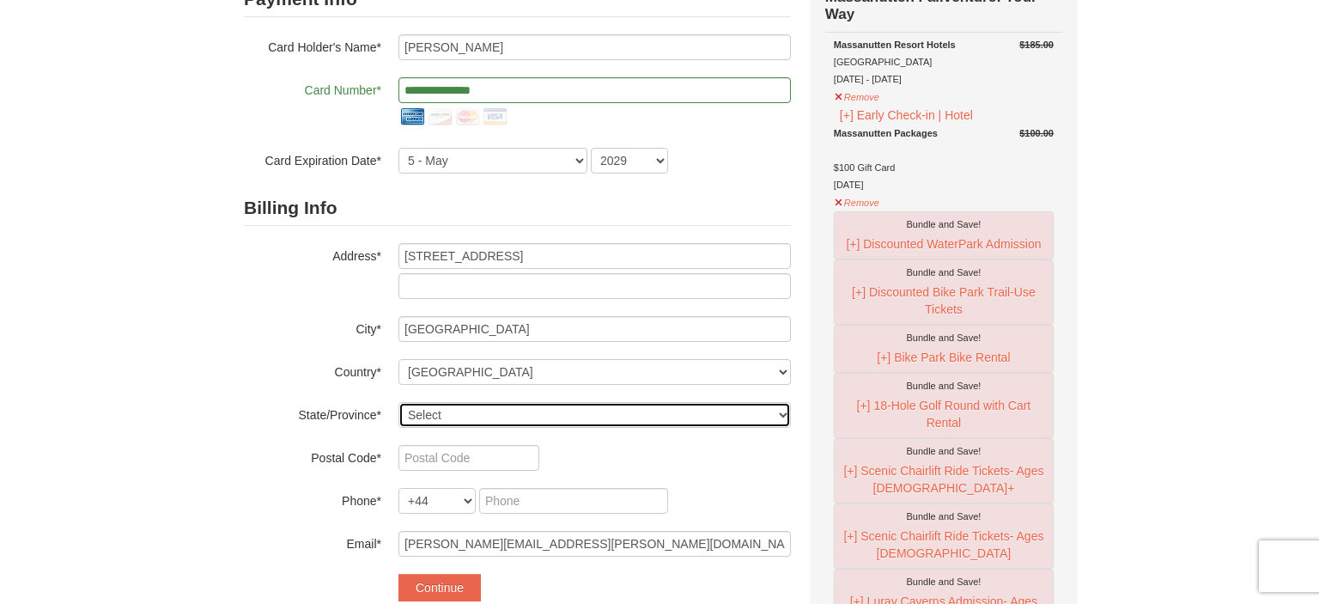
click at [398, 402] on select "Select Alabama Alaska American Samoa Arizona Arkansas California Colorado Conne…" at bounding box center [594, 415] width 392 height 26
select select "VA"
click option "Virginia" at bounding box center [0, 0] width 0 height 0
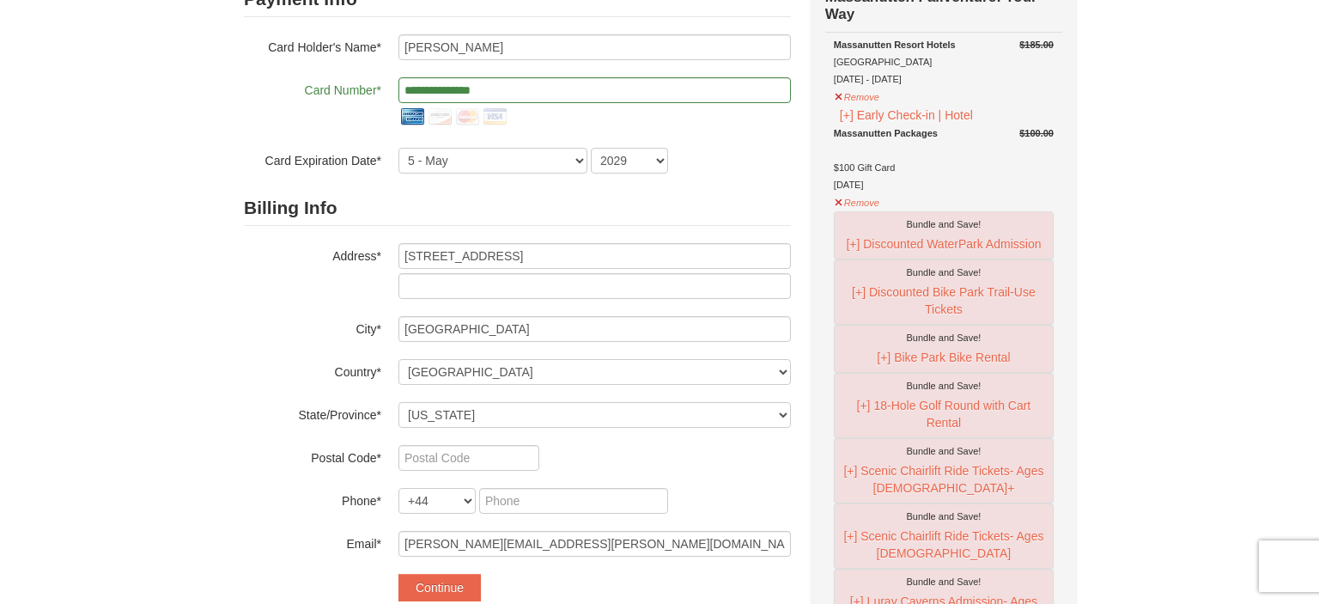
click at [445, 444] on div "Billing Info Address* 8675 Morwin St City* Norfolk Country* ----- Select ------…" at bounding box center [517, 374] width 547 height 366
click at [445, 454] on input "text" at bounding box center [468, 458] width 141 height 26
type input "23503"
click at [398, 488] on select "+1 +20 +212 +213 +216 +218 +220 +221 +222 +223 +224 +225 +226 +227 +228 +229 +2…" at bounding box center [436, 501] width 77 height 26
select select "1"
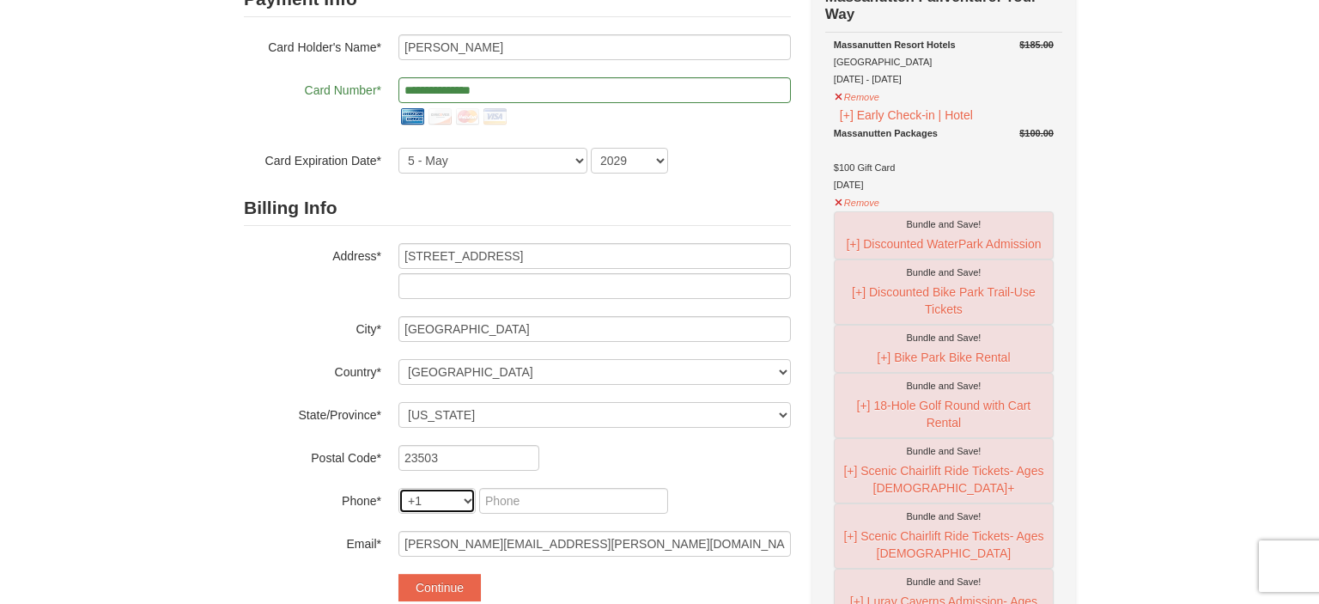
click option "+1" at bounding box center [0, 0] width 0 height 0
click at [468, 495] on input "tel" at bounding box center [485, 501] width 64 height 26
type input "253"
type input "508"
type input "9491"
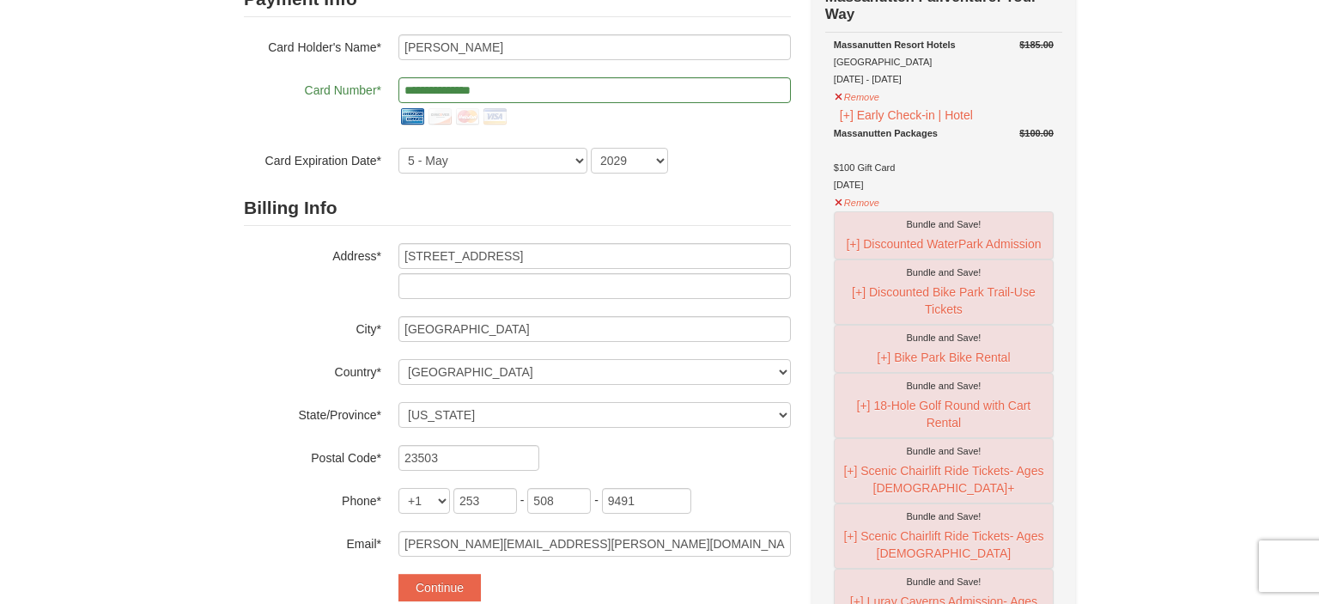
click at [275, 492] on label "Phone*" at bounding box center [312, 498] width 137 height 21
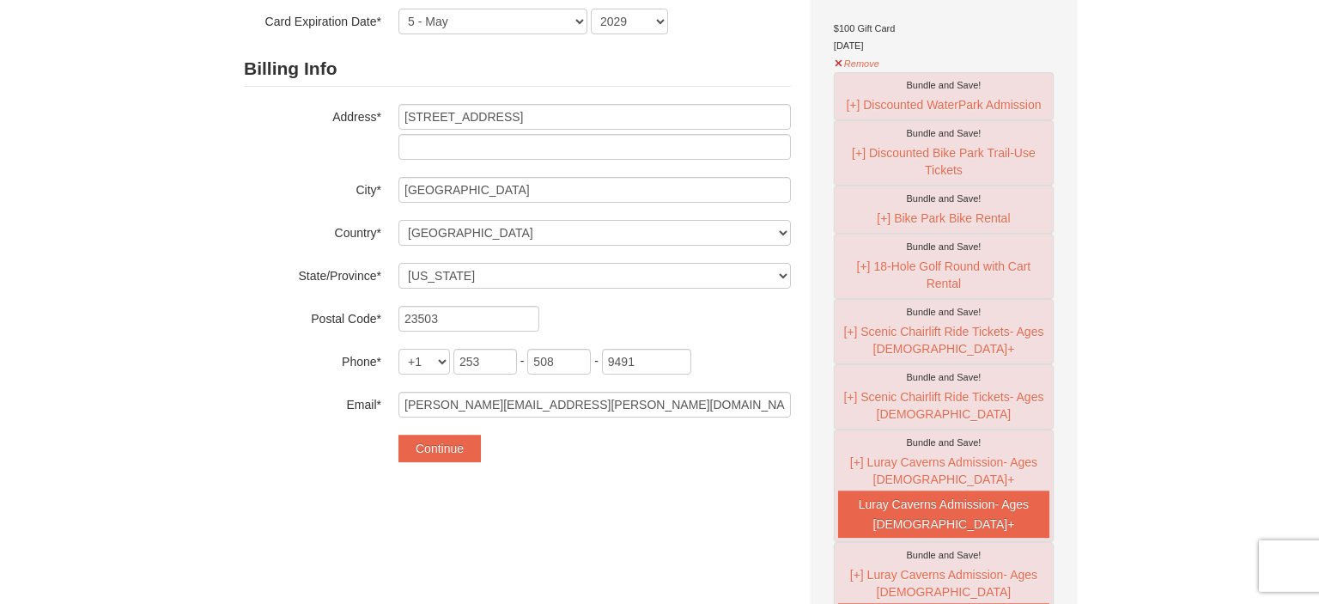
scroll to position [314, 0]
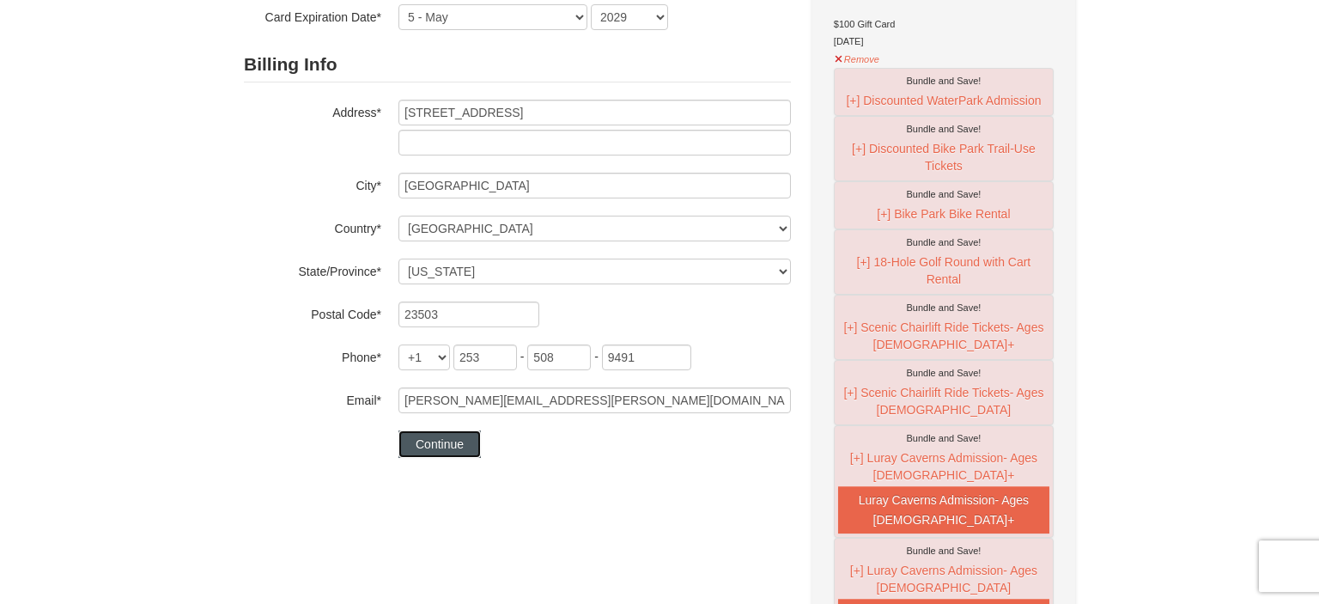
click at [450, 454] on button "Continue" at bounding box center [439, 443] width 82 height 27
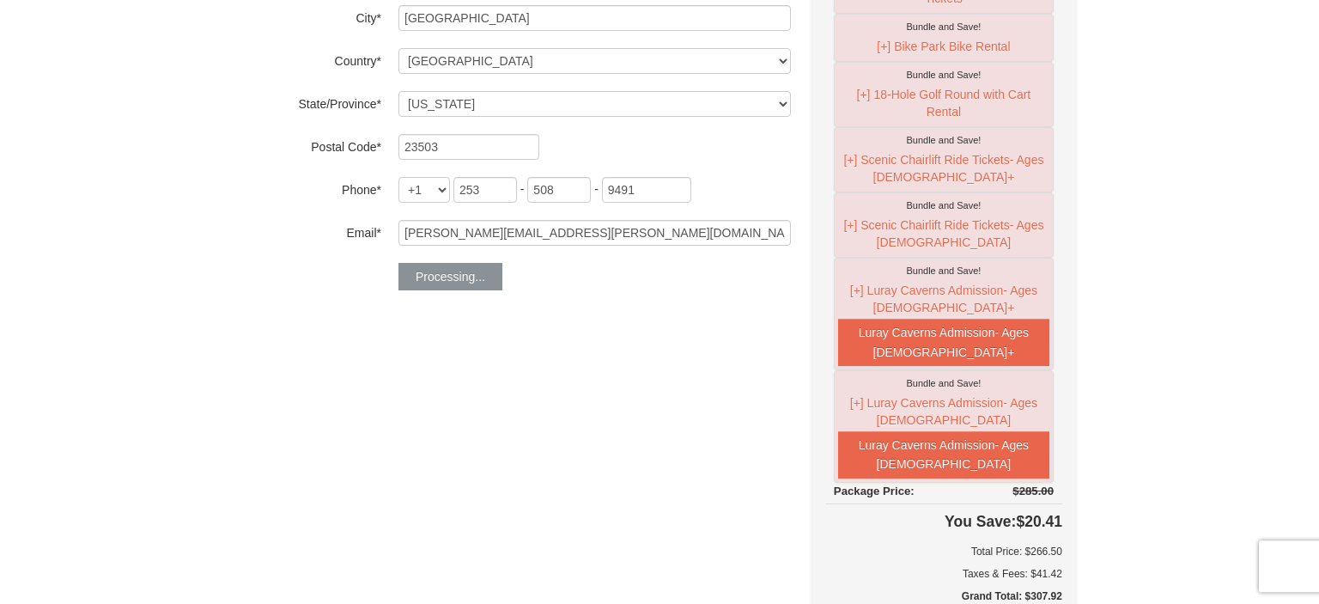
scroll to position [515, 0]
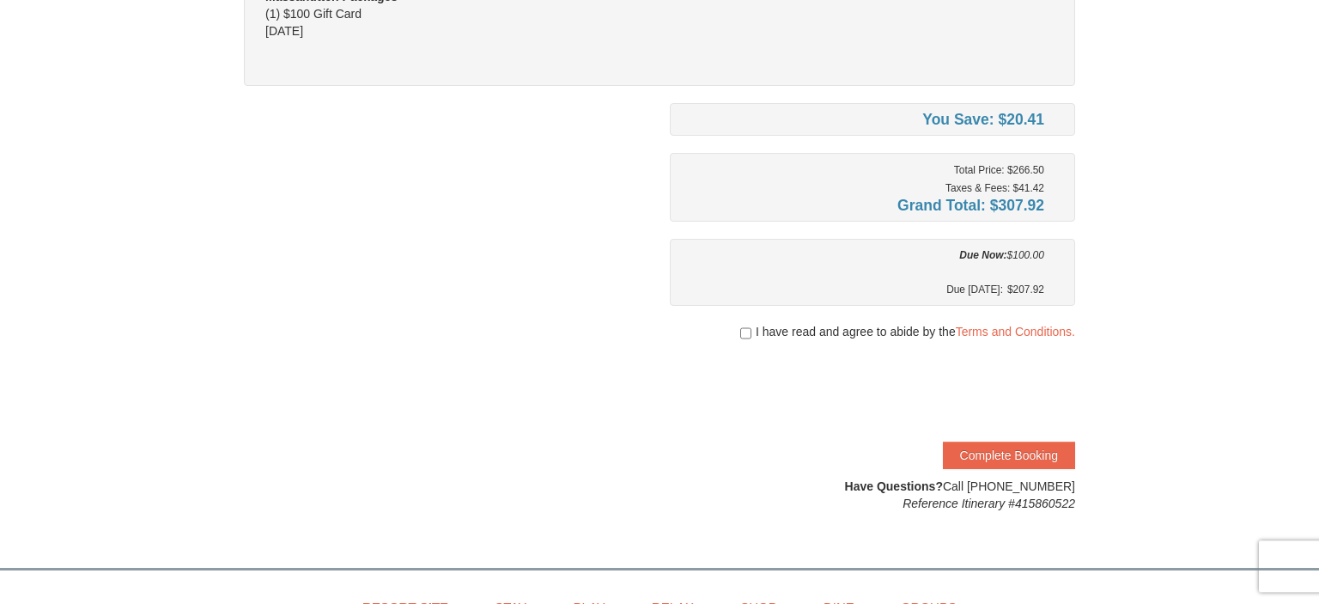
scroll to position [319, 0]
click at [744, 326] on input "checkbox" at bounding box center [745, 331] width 11 height 14
checkbox input "true"
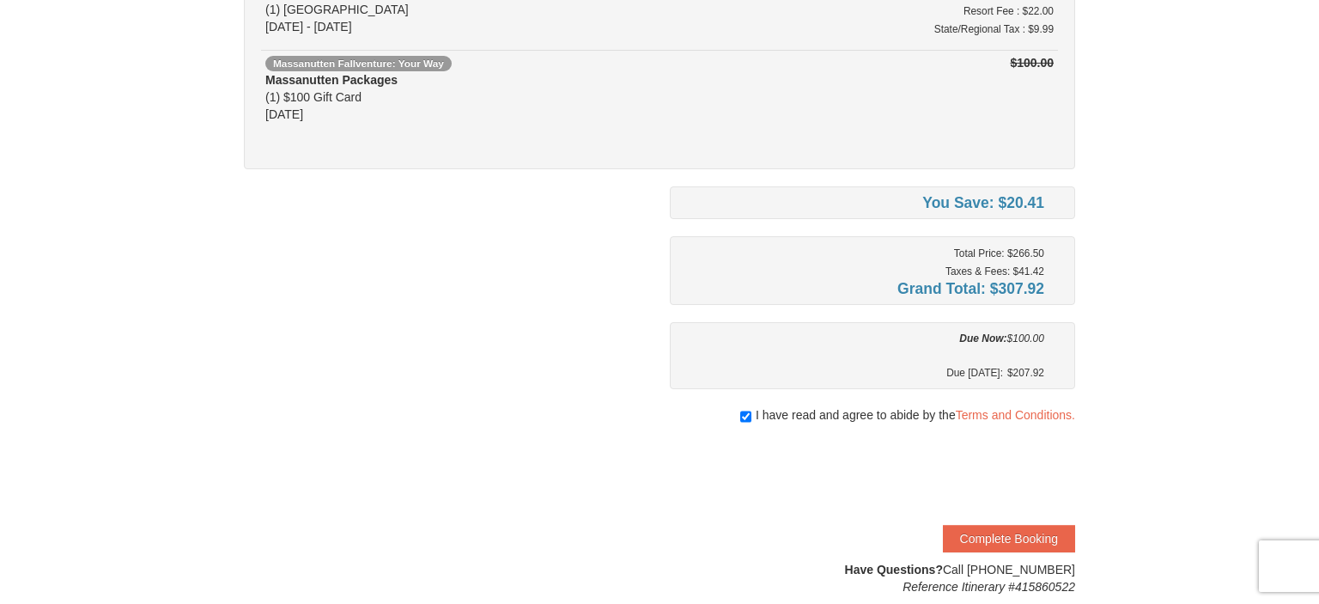
scroll to position [234, 0]
click at [1025, 531] on button "Complete Booking" at bounding box center [1009, 538] width 132 height 27
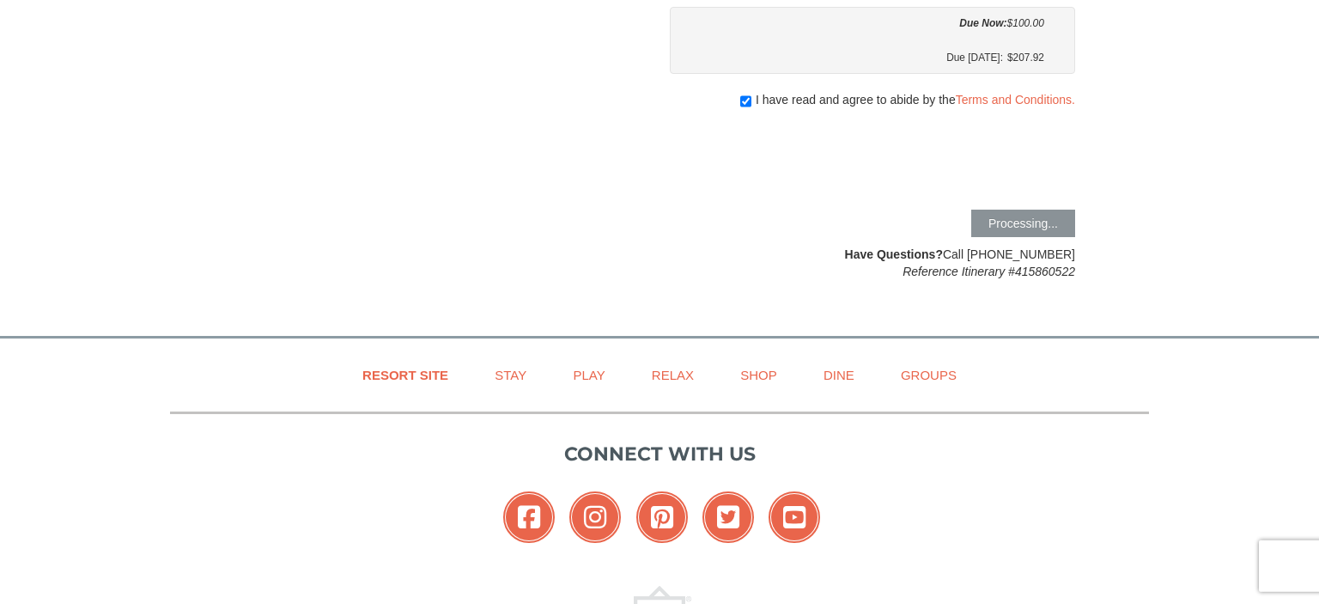
scroll to position [327, 0]
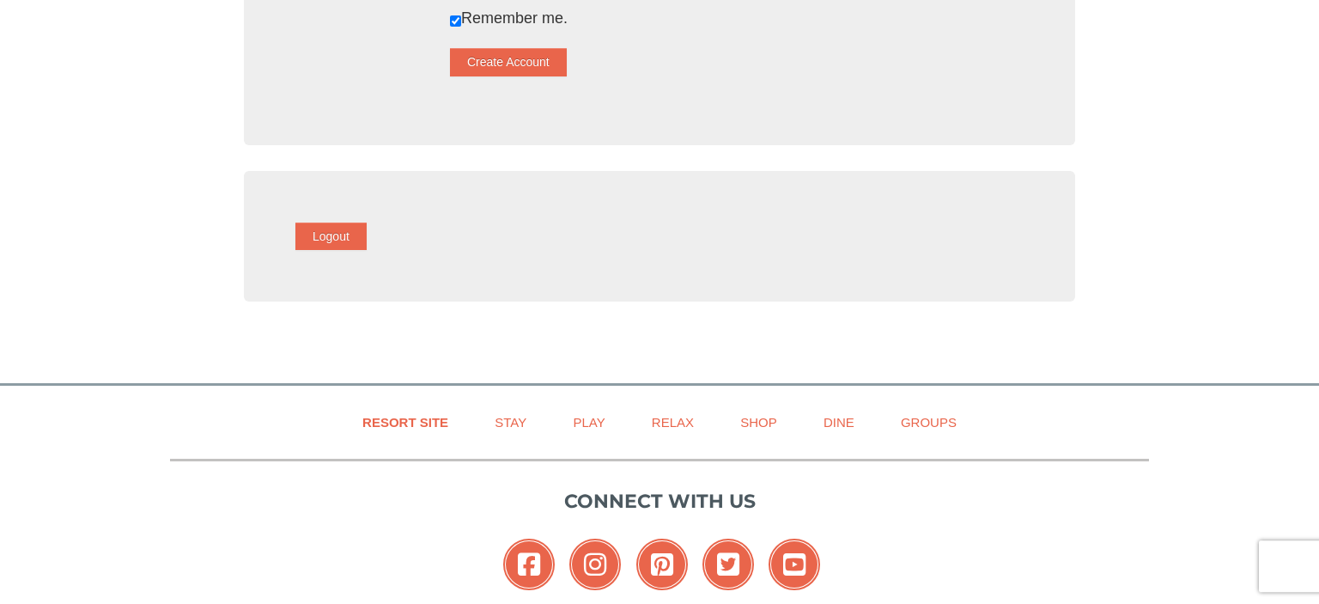
scroll to position [504, 0]
